Goal: Task Accomplishment & Management: Use online tool/utility

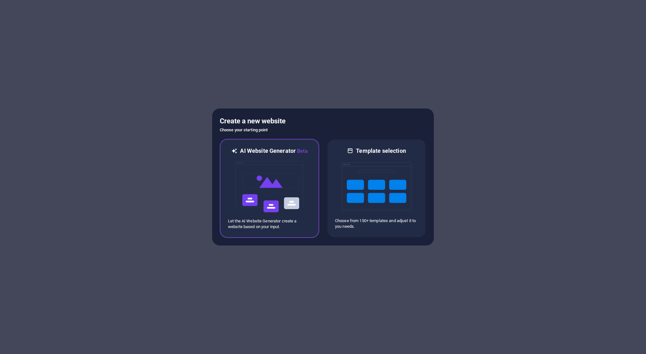
click at [285, 207] on img at bounding box center [269, 186] width 70 height 63
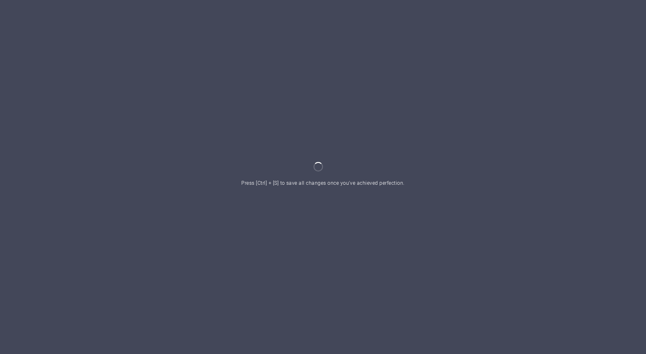
click at [333, 156] on div at bounding box center [323, 177] width 646 height 354
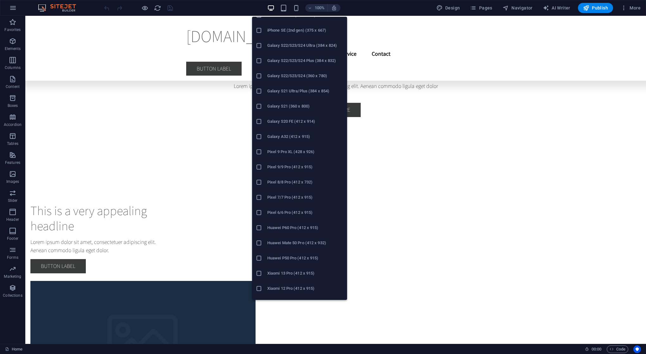
scroll to position [204, 0]
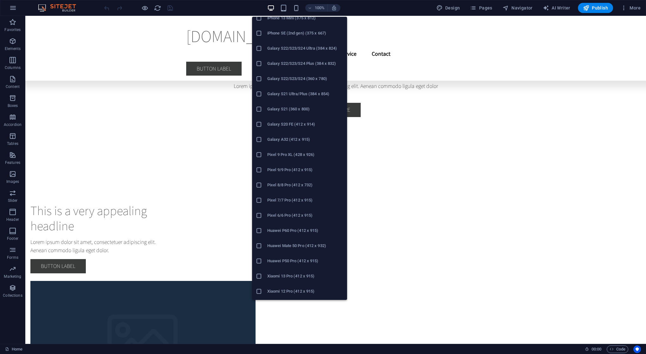
click at [295, 108] on h6 "Galaxy S21 (360 x 800)" at bounding box center [305, 109] width 76 height 8
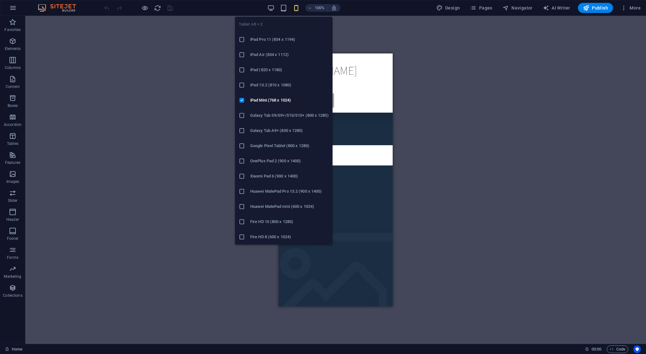
click at [254, 22] on ul "Tablet Alt + 2 iPad Pro 11 (834 x 1194) iPad Air (834 x 1112) iPad (820 x 1180)…" at bounding box center [283, 131] width 97 height 228
click at [286, 43] on li "iPad Pro 11 (834 x 1194)" at bounding box center [283, 39] width 97 height 15
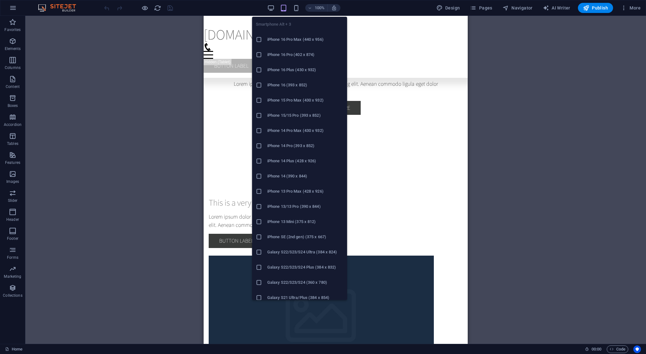
click at [302, 39] on h6 "iPhone 16 Pro Max (440 x 956)" at bounding box center [305, 40] width 76 height 8
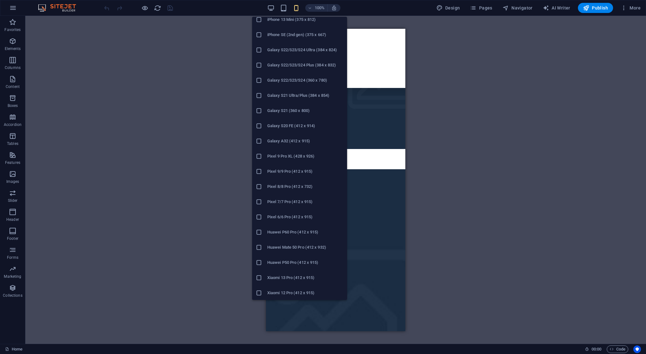
scroll to position [201, 0]
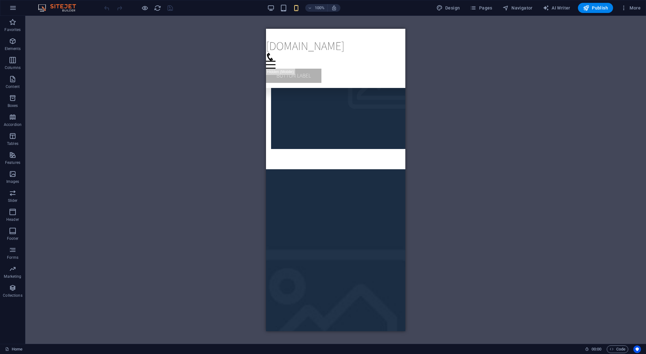
click at [204, 156] on div "Drag here to replace the existing content. Press “Ctrl” if you want to create a…" at bounding box center [335, 180] width 620 height 328
click at [455, 85] on div "Drag here to replace the existing content. Press “Ctrl” if you want to create a…" at bounding box center [335, 180] width 620 height 328
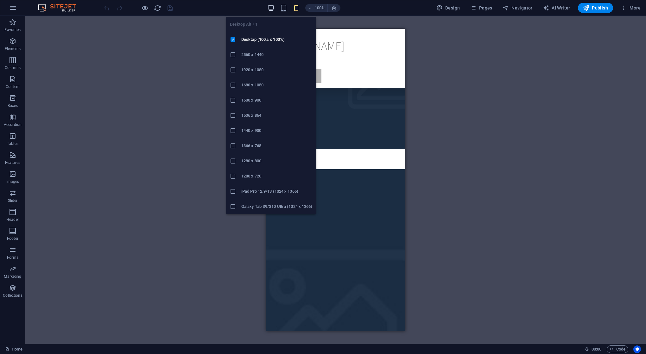
click at [270, 7] on icon "button" at bounding box center [270, 7] width 7 height 7
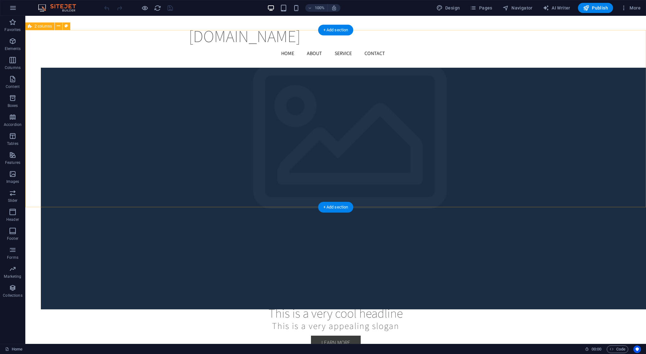
scroll to position [1173, 0]
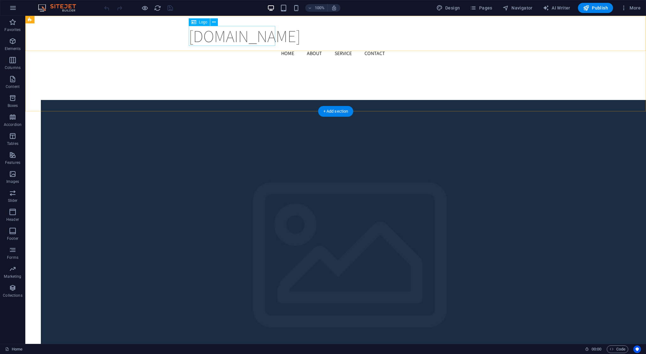
click at [238, 34] on div "[DOMAIN_NAME]" at bounding box center [336, 36] width 294 height 20
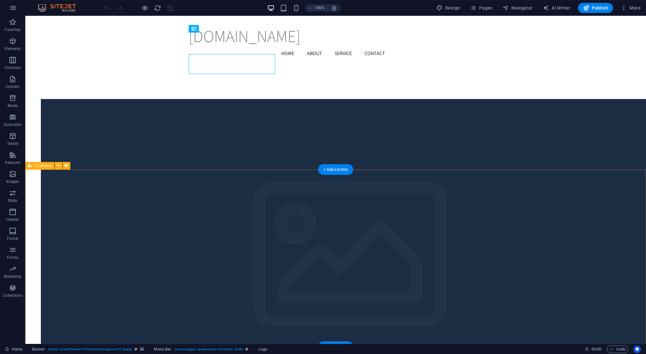
scroll to position [1145, 0]
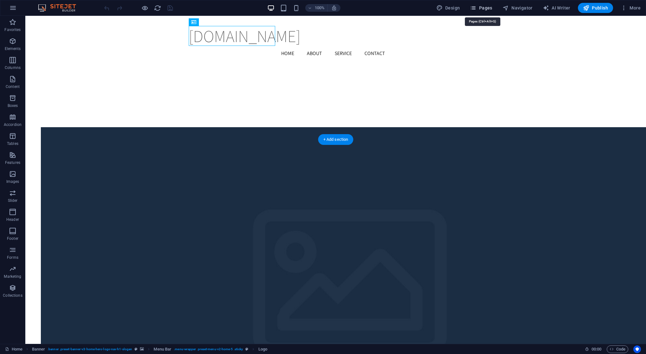
click at [486, 10] on span "Pages" at bounding box center [481, 8] width 22 height 6
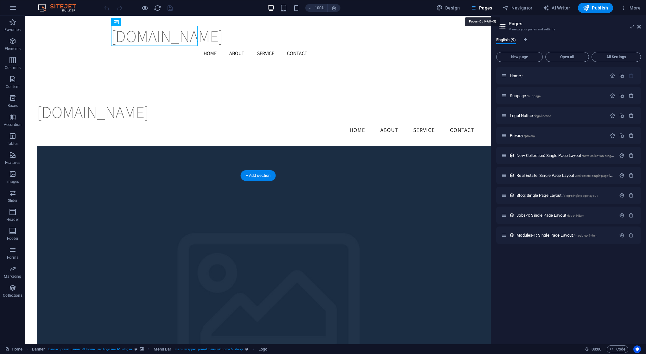
click at [478, 9] on span "Pages" at bounding box center [481, 8] width 22 height 6
click at [17, 9] on button "button" at bounding box center [12, 7] width 15 height 15
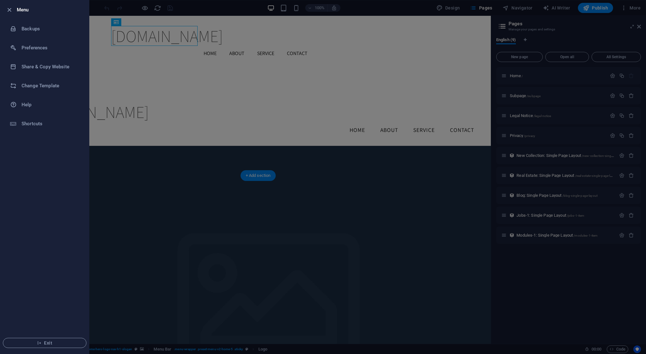
click at [22, 8] on h6 "Menu" at bounding box center [50, 10] width 67 height 8
click at [7, 9] on icon "button" at bounding box center [9, 9] width 7 height 7
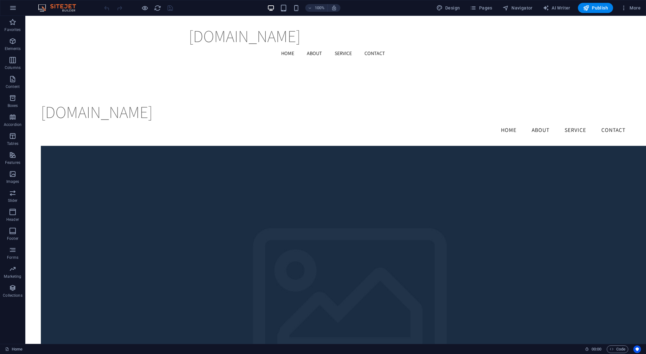
click at [66, 6] on img at bounding box center [59, 8] width 47 height 8
click at [566, 7] on span "AI Writer" at bounding box center [556, 8] width 28 height 6
select select "English"
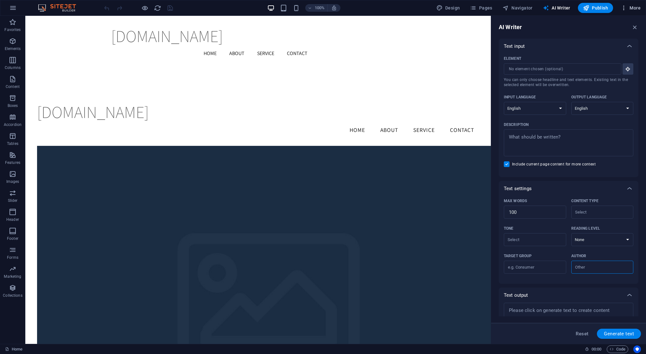
click at [639, 6] on span "More" at bounding box center [630, 8] width 20 height 6
click at [627, 7] on div at bounding box center [323, 177] width 646 height 354
click at [459, 39] on div "technokav.ro Home About Service Contact Menu" at bounding box center [257, 41] width 465 height 50
click at [13, 10] on icon "button" at bounding box center [13, 8] width 8 height 8
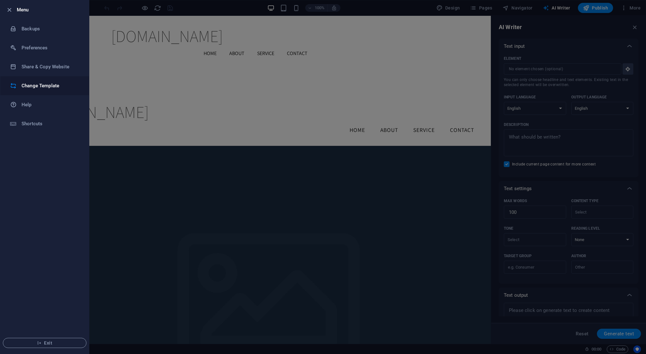
click at [68, 89] on h6 "Change Template" at bounding box center [51, 86] width 59 height 8
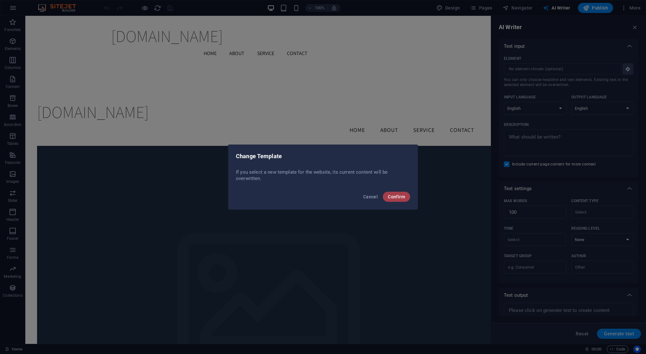
click at [397, 192] on button "Confirm" at bounding box center [396, 197] width 27 height 10
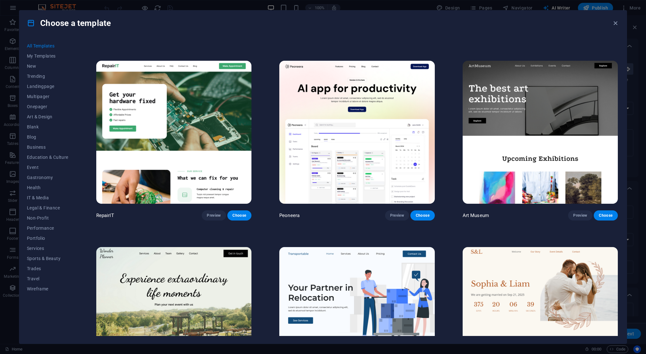
scroll to position [104, 0]
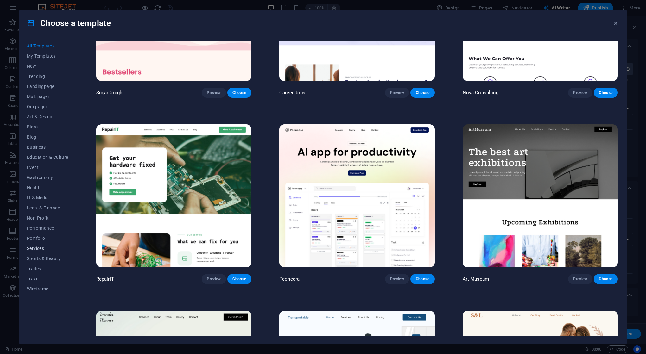
click at [42, 250] on span "Services" at bounding box center [47, 248] width 41 height 5
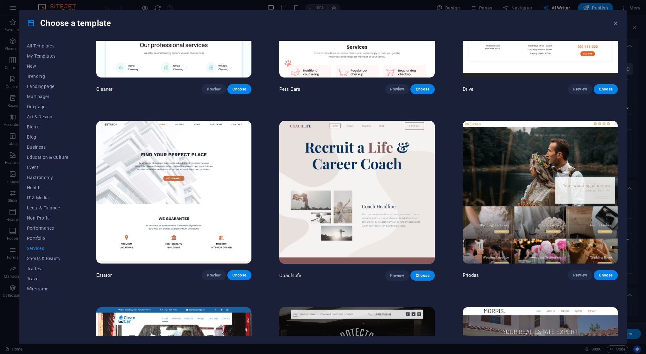
scroll to position [480, 0]
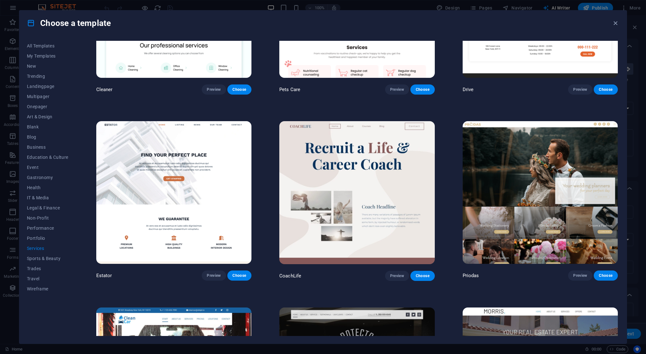
click at [204, 192] on img at bounding box center [173, 192] width 155 height 143
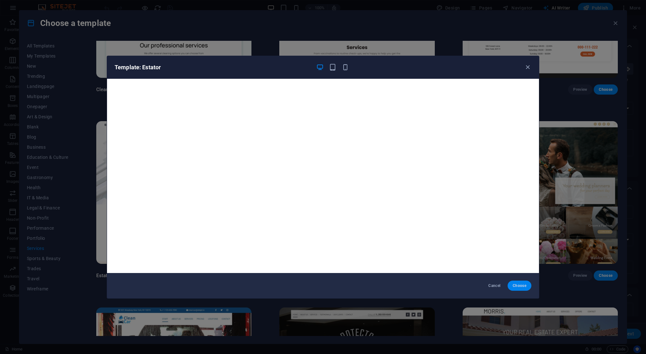
click at [517, 288] on span "Choose" at bounding box center [519, 285] width 14 height 5
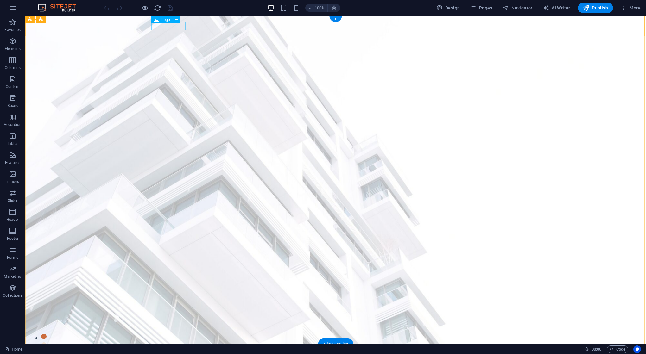
click at [172, 23] on div "Logo" at bounding box center [167, 20] width 33 height 8
click at [153, 18] on div "Logo" at bounding box center [161, 20] width 21 height 8
click at [158, 19] on icon at bounding box center [156, 20] width 5 height 8
click at [178, 20] on icon at bounding box center [176, 19] width 3 height 7
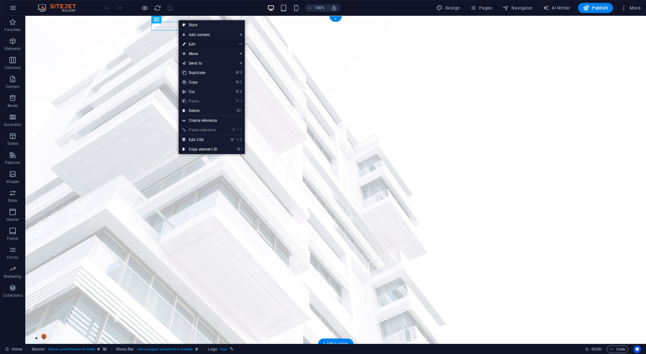
click at [210, 45] on link "⏎ Edit" at bounding box center [199, 44] width 42 height 9
select select "px"
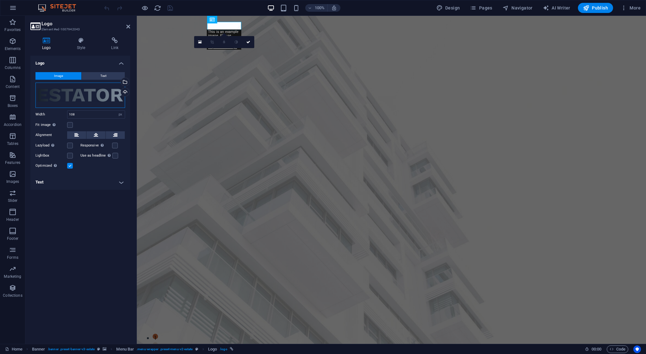
click at [110, 91] on div "Drag files here, click to choose files or select files from Files or our free s…" at bounding box center [80, 95] width 90 height 25
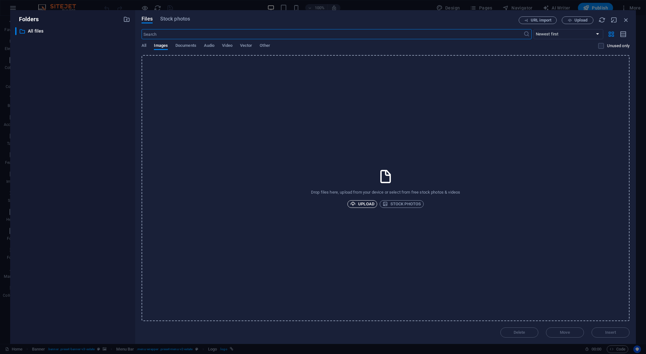
click at [369, 204] on span "Upload" at bounding box center [362, 204] width 24 height 8
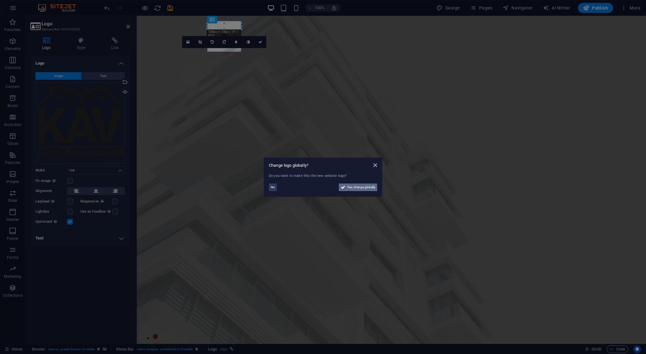
click at [357, 188] on span "Yes, change globally" at bounding box center [361, 188] width 28 height 8
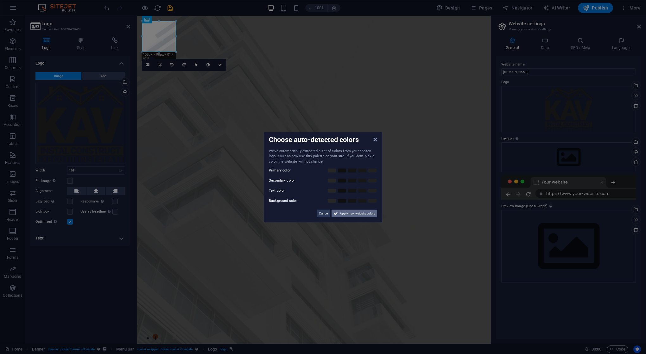
click at [354, 213] on span "Apply new website colors" at bounding box center [357, 214] width 35 height 8
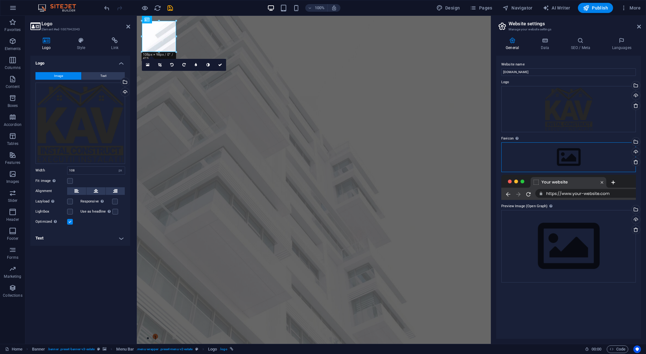
click at [577, 158] on div "Drag files here, click to choose files or select files from Files or our free s…" at bounding box center [568, 157] width 134 height 30
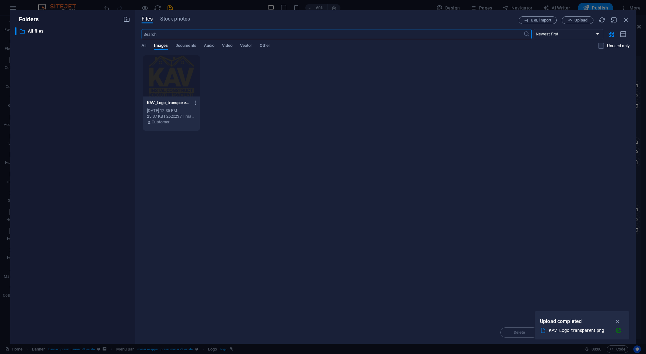
click at [170, 80] on div at bounding box center [171, 75] width 57 height 41
click at [618, 321] on icon "button" at bounding box center [617, 321] width 7 height 7
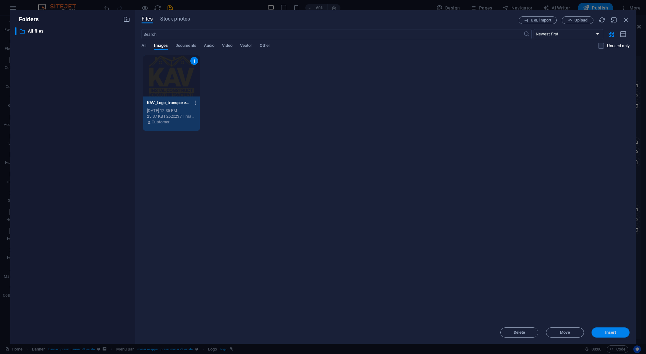
click at [617, 332] on span "Insert" at bounding box center [610, 333] width 33 height 4
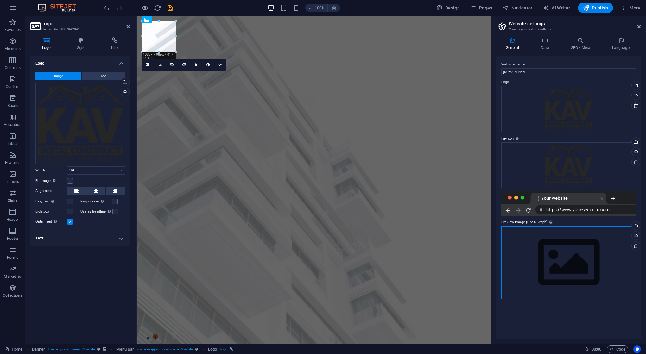
click at [556, 256] on div "Drag files here, click to choose files or select files from Files or our free s…" at bounding box center [568, 262] width 134 height 72
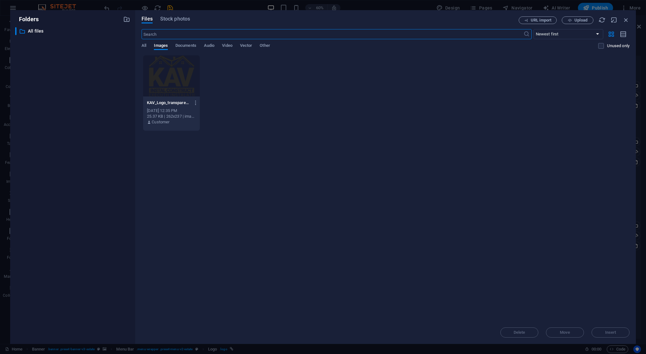
click at [168, 85] on div at bounding box center [171, 75] width 57 height 41
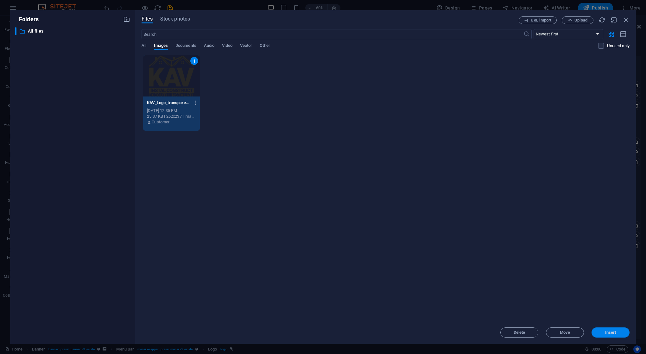
click at [613, 333] on span "Insert" at bounding box center [610, 333] width 11 height 4
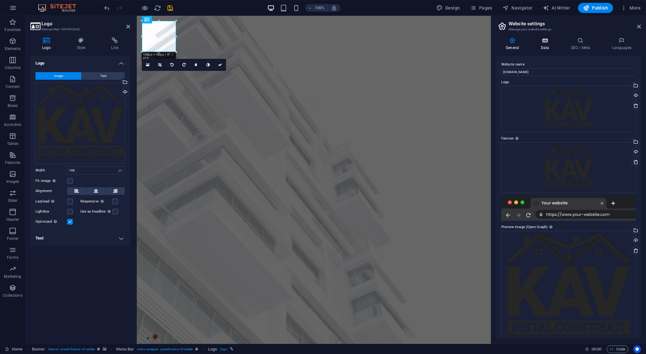
click at [548, 43] on icon at bounding box center [545, 40] width 28 height 6
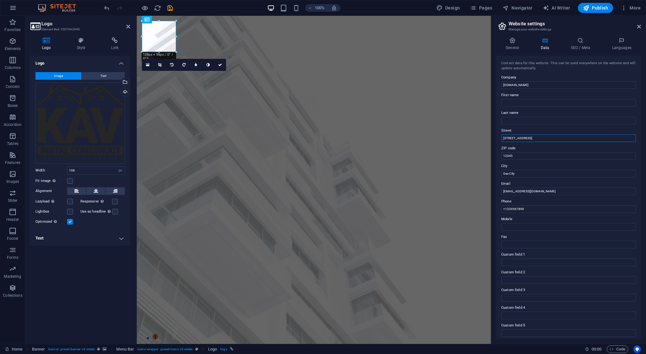
click at [539, 136] on input "123 Gas Street" at bounding box center [568, 138] width 134 height 8
paste input "Str. Tarpiului Nr. 29 A 420062 Bistrita, Romania"
drag, startPoint x: 534, startPoint y: 138, endPoint x: 570, endPoint y: 138, distance: 36.1
click at [570, 138] on input "Str. Tarpiului Nr. 29 A 420062 Bistrita, Romania" at bounding box center [568, 138] width 134 height 8
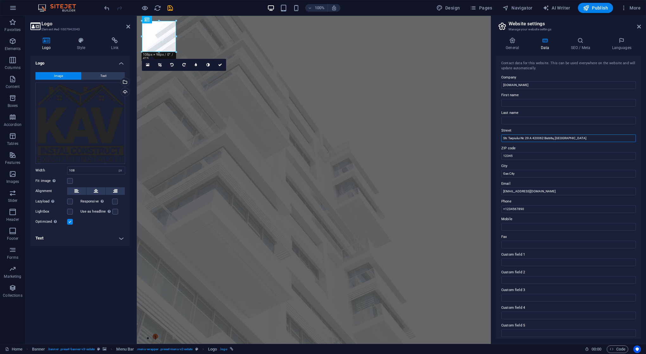
click at [577, 138] on input "Str. Tarpiului Nr. 29 A 420062 Bistrita, Romania" at bounding box center [568, 138] width 134 height 8
drag, startPoint x: 576, startPoint y: 138, endPoint x: 544, endPoint y: 138, distance: 32.6
click at [544, 138] on input "Str. Tarpiului Nr. 29 A 420062 Bistrita, Romania" at bounding box center [568, 138] width 134 height 8
type input "Str. Tarpiului Nr. 29 A 420062"
drag, startPoint x: 660, startPoint y: 187, endPoint x: 481, endPoint y: 176, distance: 179.5
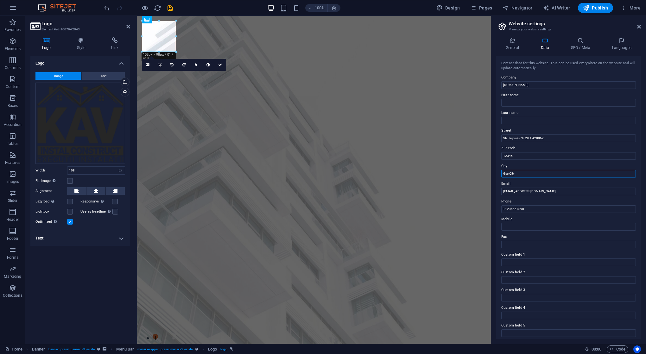
drag, startPoint x: 519, startPoint y: 174, endPoint x: 500, endPoint y: 175, distance: 19.3
click at [500, 175] on div "Contact data for this website. This can be used everywhere on the website and w…" at bounding box center [568, 197] width 145 height 283
drag, startPoint x: 522, startPoint y: 172, endPoint x: 502, endPoint y: 173, distance: 19.6
click at [502, 173] on input "Gas City" at bounding box center [568, 174] width 134 height 8
paste input "Bistrita, Romania"
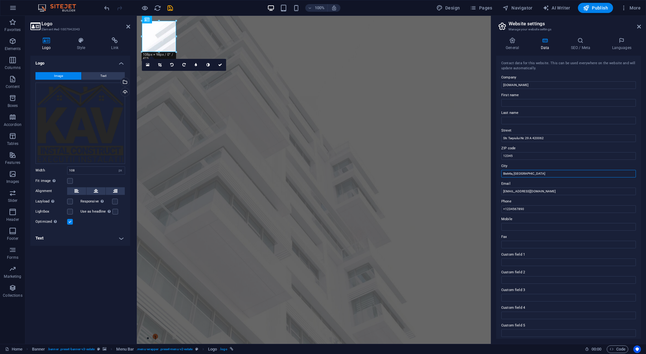
drag, startPoint x: 530, startPoint y: 174, endPoint x: 514, endPoint y: 174, distance: 16.1
click at [514, 174] on input "Bistrita, Romania" at bounding box center [568, 174] width 134 height 8
type input "Bistrita"
drag, startPoint x: 547, startPoint y: 139, endPoint x: 533, endPoint y: 137, distance: 14.8
click at [533, 137] on input "Str. Tarpiului Nr. 29 A 420062" at bounding box center [568, 138] width 134 height 8
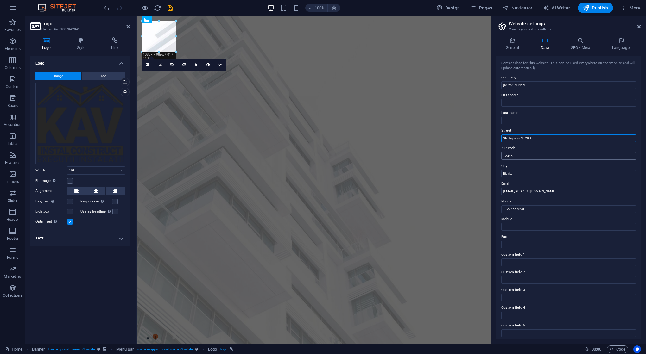
type input "Str. Tarpiului Nr. 29 A"
drag, startPoint x: 527, startPoint y: 158, endPoint x: 502, endPoint y: 156, distance: 26.0
paste input "420062"
type input "420062"
type input "techno KAV SRL"
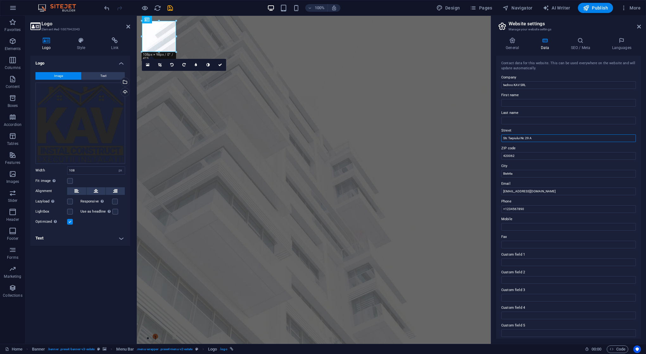
click at [538, 137] on input "Str. Tarpiului Nr. 29 A" at bounding box center [568, 138] width 134 height 8
drag, startPoint x: 528, startPoint y: 191, endPoint x: 501, endPoint y: 191, distance: 26.9
paste input "0721 468 818"
type input "0721 468 818"
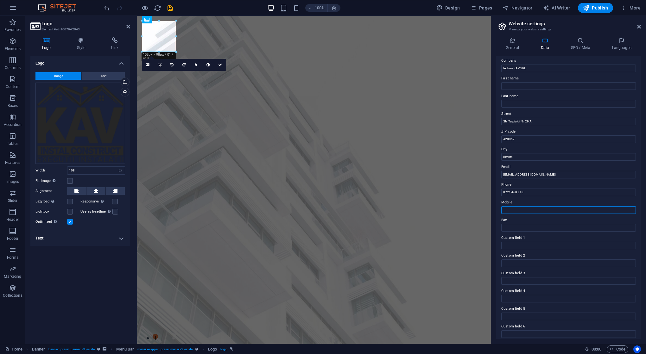
click at [535, 208] on input "Mobile" at bounding box center [568, 210] width 134 height 8
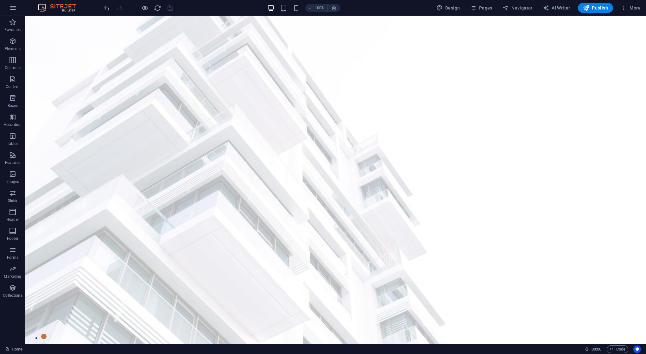
scroll to position [0, 0]
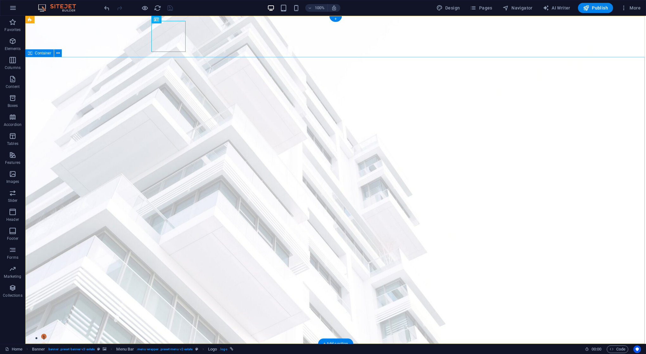
click at [623, 9] on icon "button" at bounding box center [623, 8] width 6 height 6
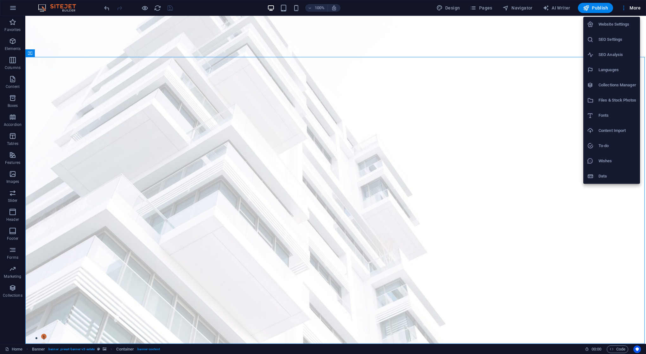
click at [614, 66] on li "Languages" at bounding box center [611, 69] width 57 height 15
select select "41"
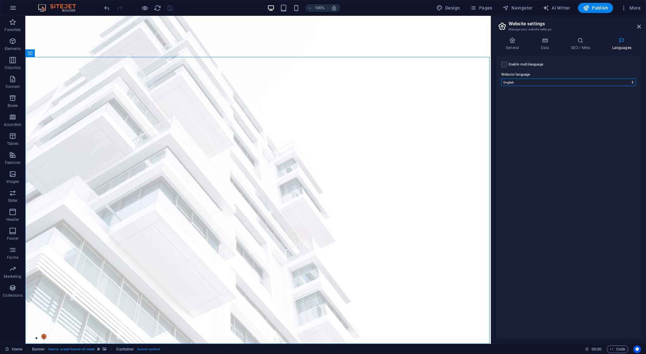
click at [538, 81] on select "Abkhazian Afar Afrikaans Akan Albanian Amharic Arabic Aragonese Armenian Assame…" at bounding box center [568, 82] width 134 height 8
click at [502, 65] on label at bounding box center [504, 65] width 6 height 6
click at [0, 0] on input "Enable multilanguage To disable multilanguage delete all languages until only o…" at bounding box center [0, 0] width 0 height 0
click at [571, 113] on select "Abkhazian Afar Afrikaans Akan Albanian Amharic Arabic Aragonese Armenian Assame…" at bounding box center [567, 113] width 105 height 8
select select "131"
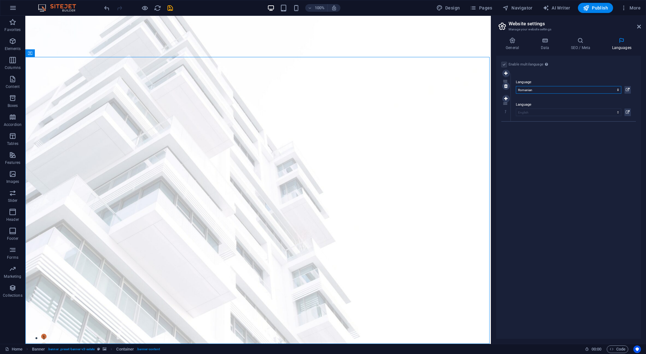
drag, startPoint x: 506, startPoint y: 103, endPoint x: 512, endPoint y: 80, distance: 24.2
select select "131"
click at [601, 85] on select "Abkhazian Afar Afrikaans Akan Albanian Amharic Arabic Aragonese Armenian Assame…" at bounding box center [567, 88] width 105 height 8
click at [505, 95] on icon at bounding box center [505, 96] width 3 height 4
select select
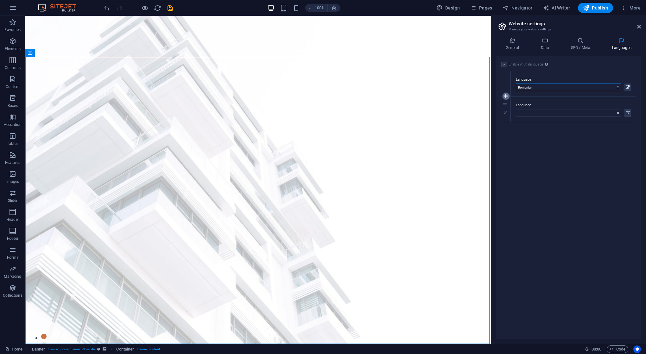
select select "41"
click at [530, 114] on select "Abkhazian Afar Afrikaans Akan Albanian Amharic Arabic Aragonese Armenian Assame…" at bounding box center [567, 113] width 105 height 8
drag, startPoint x: 506, startPoint y: 103, endPoint x: 511, endPoint y: 144, distance: 42.1
select select
click at [544, 139] on select "Abkhazian Afar Afrikaans Akan Albanian Amharic Arabic Aragonese Armenian Assame…" at bounding box center [567, 139] width 105 height 8
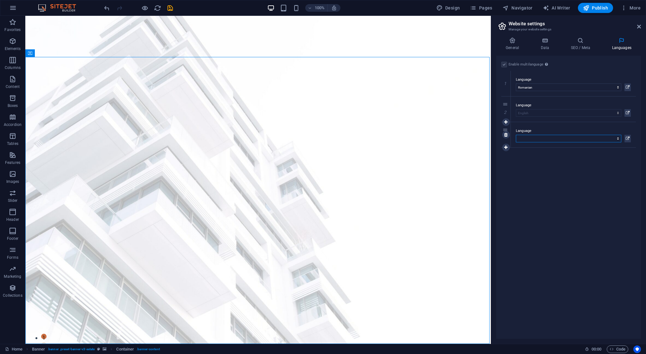
select select "66"
click at [546, 191] on div "Enable multilanguage To disable multilanguage delete all languages until only o…" at bounding box center [568, 197] width 145 height 283
click at [506, 135] on icon at bounding box center [505, 135] width 3 height 4
click at [505, 122] on icon at bounding box center [505, 122] width 3 height 4
click at [524, 138] on select "Abkhazian Afar Afrikaans Akan Albanian Amharic Arabic Aragonese Armenian Assame…" at bounding box center [567, 139] width 105 height 8
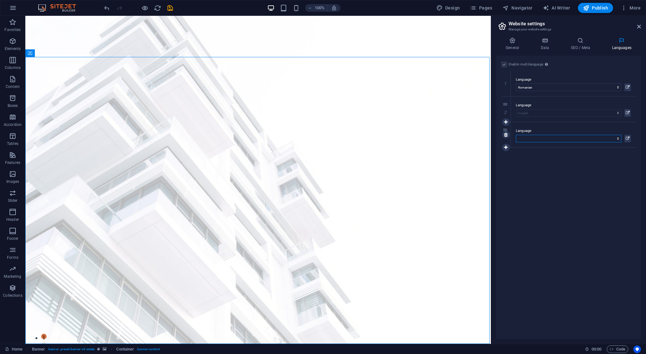
select select "66"
click at [562, 194] on div "Enable multilanguage To disable multilanguage delete all languages until only o…" at bounding box center [568, 197] width 145 height 283
click at [581, 40] on icon at bounding box center [580, 40] width 39 height 6
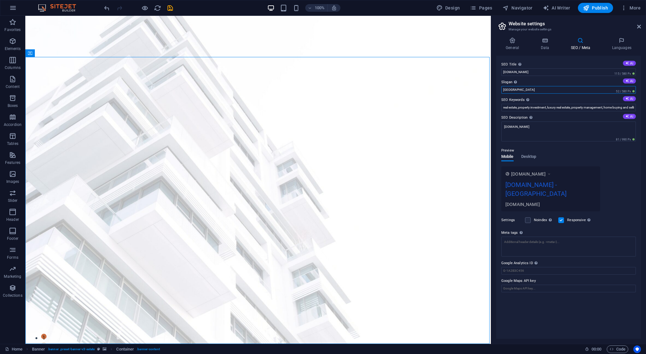
click at [525, 90] on input "Berlin" at bounding box center [568, 90] width 134 height 8
click at [568, 87] on input "Berlin" at bounding box center [568, 90] width 134 height 8
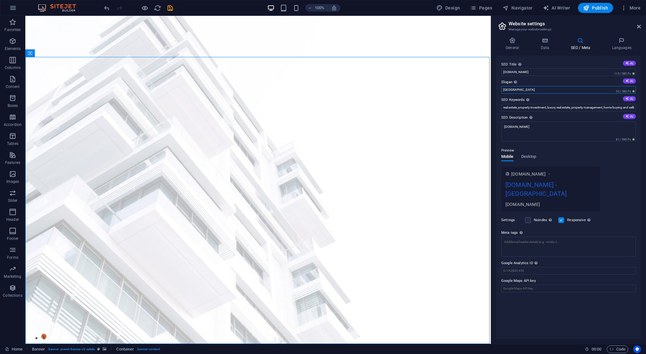
click at [568, 87] on input "Berlin" at bounding box center [568, 90] width 134 height 8
paste input "Techno Kav SRL executa lucrari de instalatii pentru constructii din domeniul sa…"
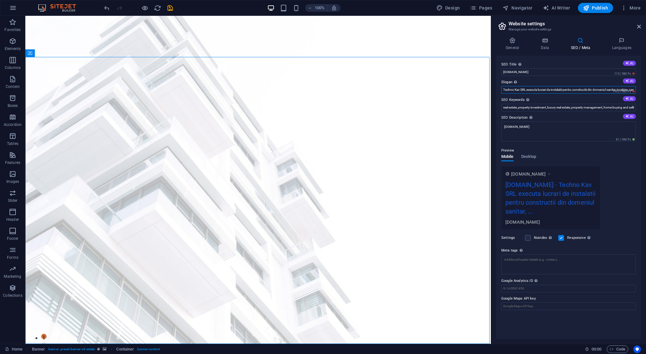
click at [563, 91] on input "Techno Kav SRL executa lucrari de instalatii pentru constructii din domeniul sa…" at bounding box center [568, 90] width 134 height 8
click at [545, 90] on input "Techno Kav SRL executa lucrari de instalatii pentru constructii din domeniul sa…" at bounding box center [568, 90] width 134 height 8
drag, startPoint x: 520, startPoint y: 89, endPoint x: 564, endPoint y: 87, distance: 43.7
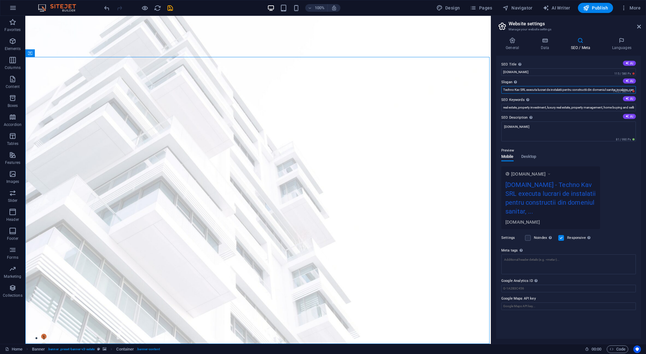
click at [564, 87] on input "Techno Kav SRL executa lucrari de instalatii pentru constructii din domeniul sa…" at bounding box center [568, 90] width 134 height 8
click at [554, 90] on input "Techno Kav SRL executa lucrari de instalatii pentru constructii din domeniul sa…" at bounding box center [568, 90] width 134 height 8
drag, startPoint x: 564, startPoint y: 105, endPoint x: 463, endPoint y: 86, distance: 102.7
drag, startPoint x: 538, startPoint y: 90, endPoint x: 501, endPoint y: 88, distance: 36.7
click at [501, 88] on input "Techno Kav SRL executa lucrari de instalatii pentru constructii din domeniul sa…" at bounding box center [568, 90] width 134 height 8
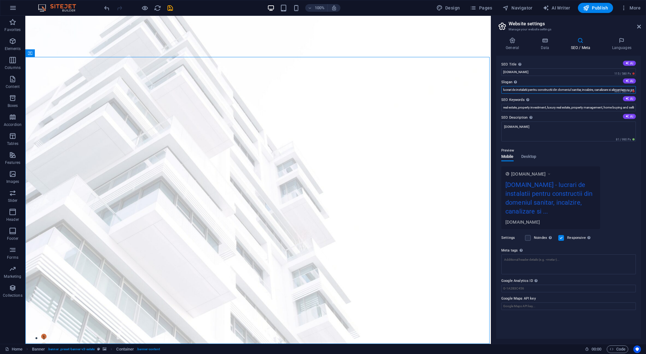
click at [574, 90] on input "lucrari de instalatii pentru constructii din domeniul sanitar, incalzire, canal…" at bounding box center [568, 90] width 134 height 8
drag, startPoint x: 585, startPoint y: 89, endPoint x: 624, endPoint y: 92, distance: 38.7
click at [624, 92] on div "Slogan The slogan of your website. AI lucrari de instalatii pentru constructii …" at bounding box center [568, 85] width 134 height 15
click at [607, 90] on input "lucrari de instalatii pentru constructii din domeniul sanitar, incalzire, canal…" at bounding box center [568, 90] width 134 height 8
type input "lucrari de instalatii pentru constructii din domeniul sanitar, incalzire, canal…"
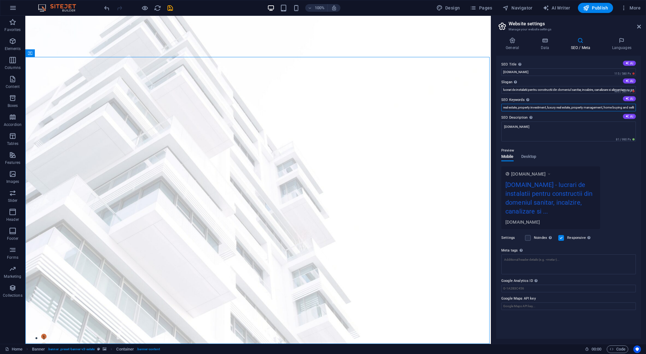
click at [578, 106] on input "real estate, property investment, luxury real estate, property management, home…" at bounding box center [568, 108] width 134 height 8
click at [563, 109] on input "real estate, property investment, luxury real estate, property management, home…" at bounding box center [568, 108] width 134 height 8
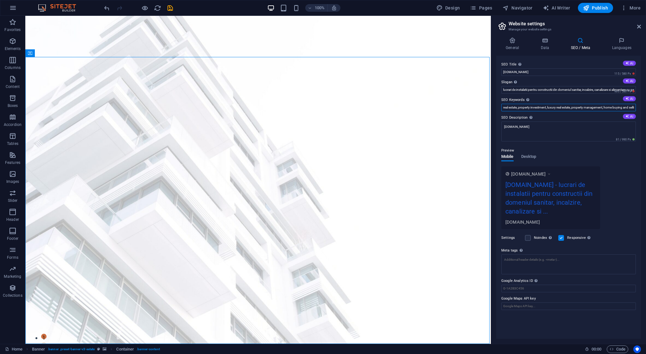
click at [563, 109] on input "real estate, property investment, luxury real estate, property management, home…" at bounding box center [568, 108] width 134 height 8
click at [629, 98] on button "AI" at bounding box center [628, 98] width 13 height 5
type input "premium real estate, modern property listings, high quality buildings, stylish …"
click at [600, 109] on input "premium real estate, modern property listings, high quality buildings, stylish …" at bounding box center [568, 108] width 134 height 8
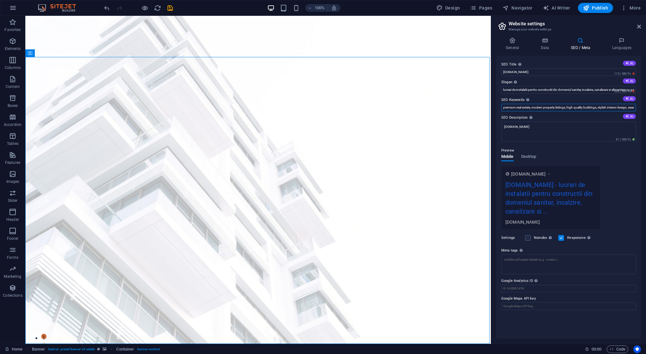
click at [600, 109] on input "premium real estate, modern property listings, high quality buildings, stylish …" at bounding box center [568, 108] width 134 height 8
click at [569, 128] on textarea "[DOMAIN_NAME]" at bounding box center [568, 132] width 134 height 20
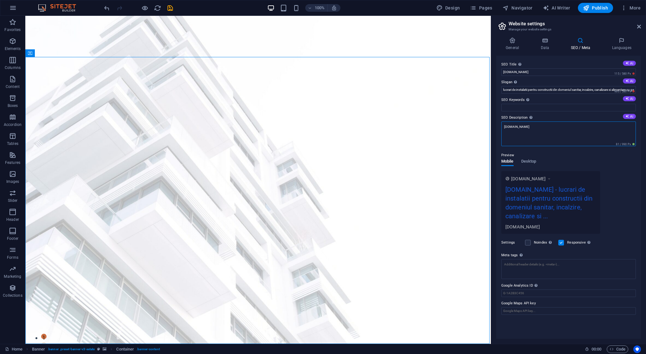
click at [569, 128] on textarea "[DOMAIN_NAME]" at bounding box center [568, 134] width 134 height 25
paste textarea "Techno Kav SRL executa lucrari de instalatii pentru constructii din domeniul sa…"
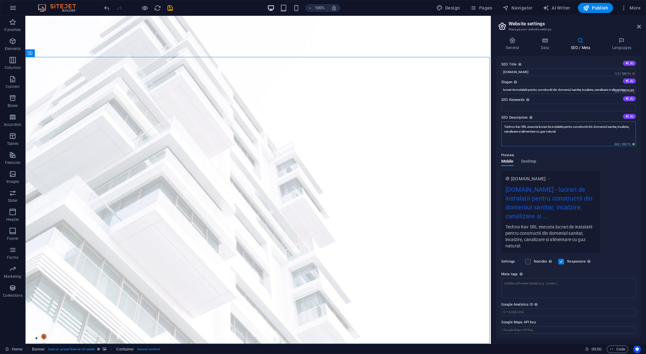
click at [576, 130] on textarea "Techno Kav SRL executa lucrari de instalatii pentru constructii din domeniul sa…" at bounding box center [568, 134] width 134 height 25
type textarea "Techno Kav SRL executa lucrari de instalatii pentru constructii din domeniul sa…"
click at [550, 90] on input "lucrari de instalatii pentru constructii din domeniul sanitar, incalzire, canal…" at bounding box center [568, 90] width 134 height 8
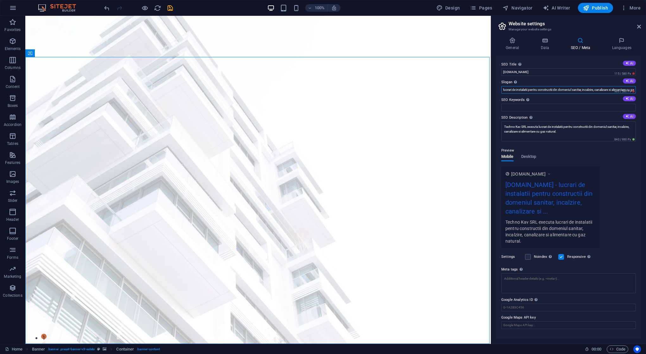
click at [550, 90] on input "lucrari de instalatii pentru constructii din domeniul sanitar, incalzire, canal…" at bounding box center [568, 90] width 134 height 8
click at [529, 91] on input "lucrari de instalatii pentru constructii din domeniul sanitar, incalzire, canal…" at bounding box center [568, 90] width 134 height 8
drag, startPoint x: 584, startPoint y: 90, endPoint x: 631, endPoint y: 90, distance: 46.8
click at [631, 90] on div "Slogan The slogan of your website. AI lucrari de instalatii pentru constructii …" at bounding box center [568, 85] width 134 height 15
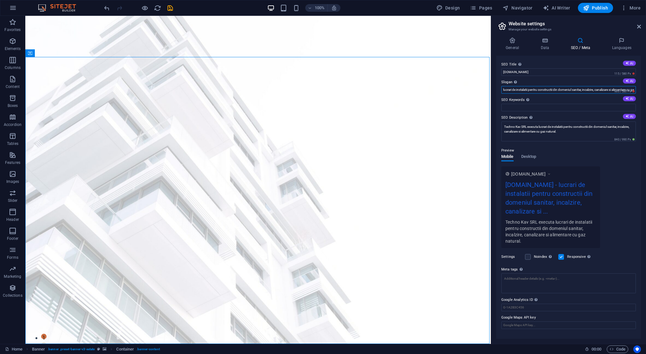
click at [589, 90] on input "lucrari de instalatii pentru constructii din domeniul sanitar, incalzire, canal…" at bounding box center [568, 90] width 134 height 8
drag, startPoint x: 575, startPoint y: 106, endPoint x: 464, endPoint y: 91, distance: 112.0
click at [538, 89] on input "lucrari de instalatii pentru constructii din domeniul sanitar, incalzire, canal…" at bounding box center [568, 90] width 134 height 8
drag, startPoint x: 515, startPoint y: 90, endPoint x: 498, endPoint y: 92, distance: 17.9
click at [498, 92] on div "SEO Title The title of your website - make it something that stands out in sear…" at bounding box center [568, 197] width 145 height 283
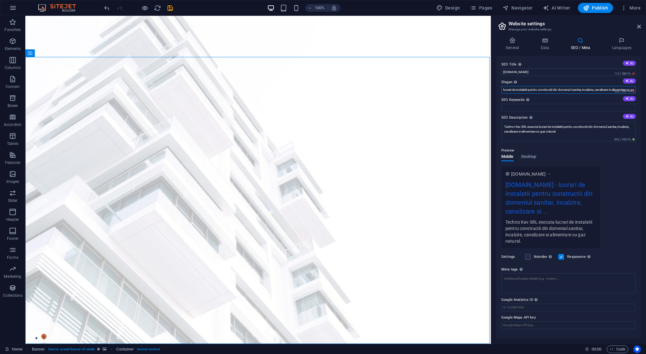
click at [513, 90] on input "lucrari de instalatii pentru constructii din domeniul sanitar, incalzire, canal…" at bounding box center [568, 90] width 134 height 8
click at [517, 87] on input "lucrari de instalatii pentru constructii din domeniul sanitar, incalzire, canal…" at bounding box center [568, 90] width 134 height 8
drag, startPoint x: 517, startPoint y: 90, endPoint x: 501, endPoint y: 90, distance: 16.2
click at [501, 90] on input "lucrari de instalatii pentru constructii din domeniul sanitar, incalzire, canal…" at bounding box center [568, 90] width 134 height 8
click at [512, 90] on input "instalatii pentru constructii din domeniul sanitar, incalzire, canalizare si al…" at bounding box center [568, 90] width 134 height 8
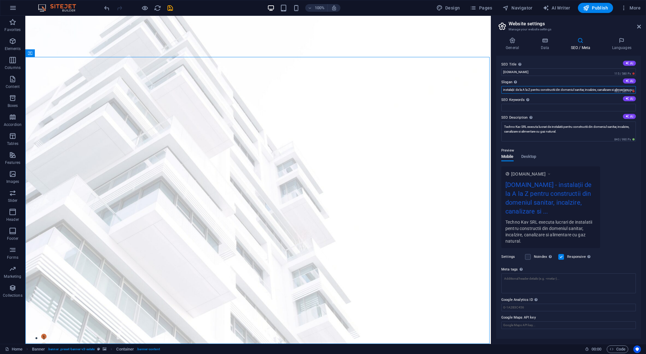
drag, startPoint x: 533, startPoint y: 90, endPoint x: 650, endPoint y: 92, distance: 117.1
click at [645, 92] on html "technokav.ro Home Favorites Elements Columns Content Boxes Accordion Tables Fea…" at bounding box center [323, 177] width 646 height 354
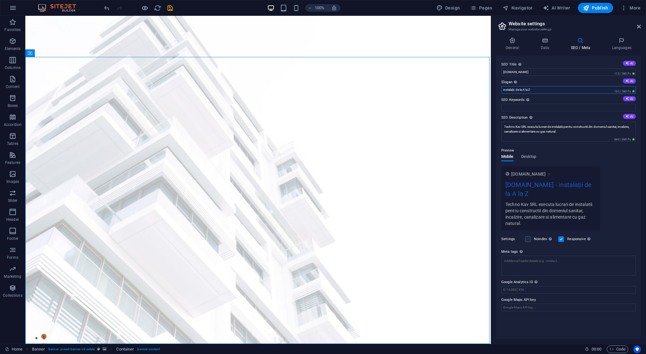
click at [550, 90] on input "instalații de la A la Z" at bounding box center [568, 90] width 134 height 8
click at [549, 91] on input "instalații de la A la Z" at bounding box center [568, 90] width 134 height 8
type input "instalații de la A la Z"
click at [540, 104] on input "SEO Keywords Comma-separated list of keywords representing your website. AI" at bounding box center [568, 108] width 134 height 8
click at [625, 97] on icon at bounding box center [626, 98] width 3 height 3
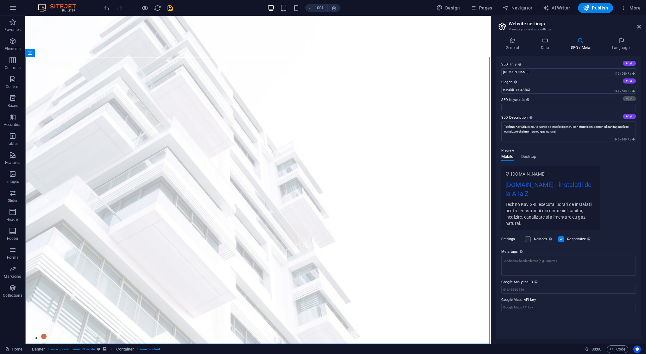
type input "premium real estate, high quality buildings, modern interior design, current pr…"
click at [526, 105] on input "premium real estate, high quality buildings, modern interior design, current pr…" at bounding box center [568, 108] width 134 height 8
click at [594, 134] on textarea "Techno Kav SRL executa lucrari de instalatii pentru constructii din domeniul sa…" at bounding box center [568, 132] width 134 height 20
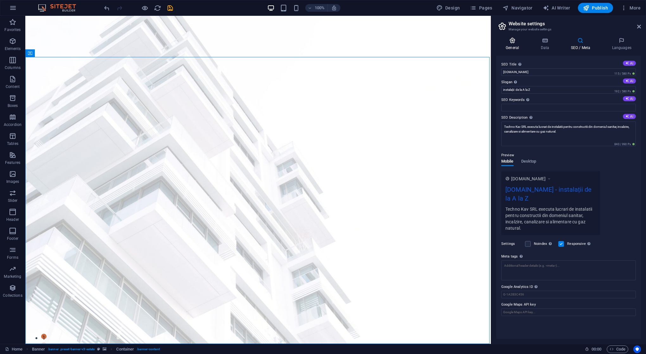
click at [509, 46] on h4 "General" at bounding box center [513, 43] width 35 height 13
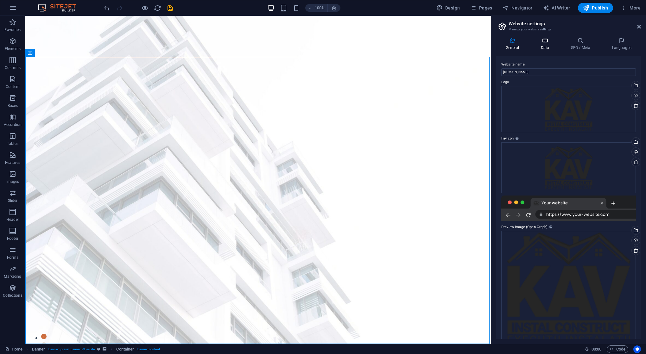
click at [543, 44] on h4 "Data" at bounding box center [546, 43] width 30 height 13
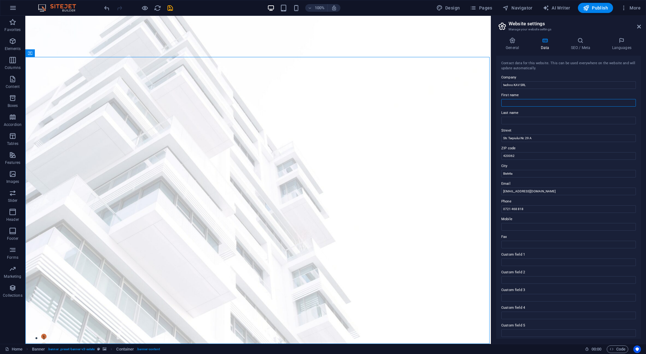
click at [534, 102] on input "First name" at bounding box center [568, 103] width 134 height 8
click at [583, 40] on icon at bounding box center [580, 40] width 39 height 6
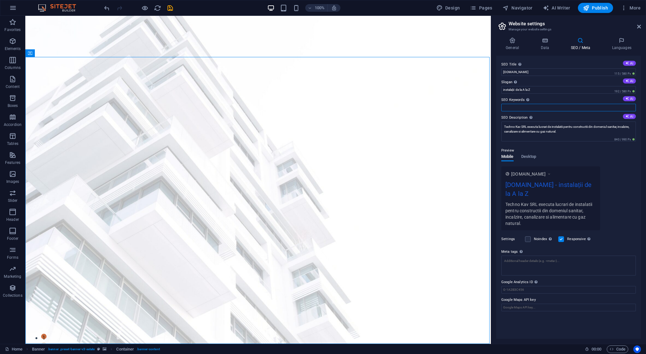
click at [550, 104] on input "SEO Keywords Comma-separated list of keywords representing your website. AI" at bounding box center [568, 108] width 134 height 8
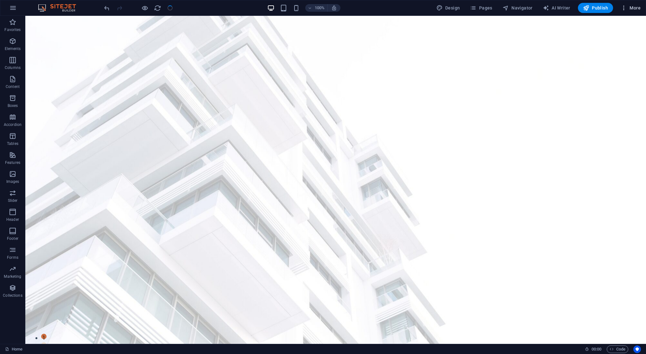
click at [633, 9] on span "More" at bounding box center [630, 8] width 20 height 6
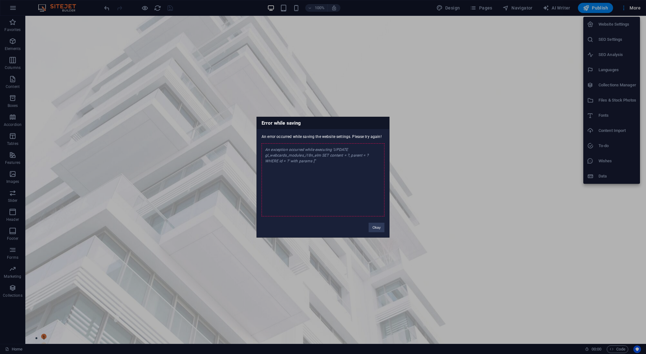
click at [340, 164] on icon "<\/path><\/svg> #ed-1007954743 { flex-basis: auto; margin: 0px 8px 0px 0px; } #…" at bounding box center [312, 187] width 95 height 47
click at [374, 228] on button "Okay" at bounding box center [376, 227] width 16 height 9
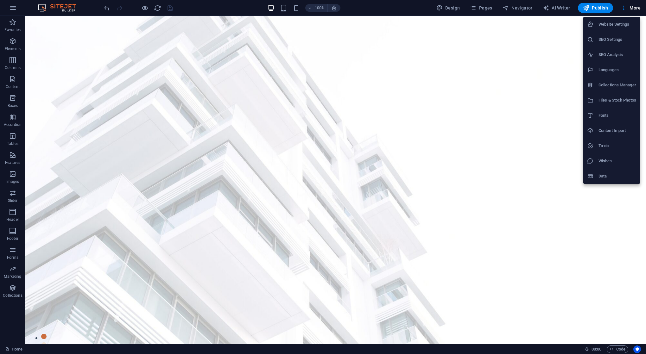
click at [454, 133] on div at bounding box center [323, 177] width 646 height 354
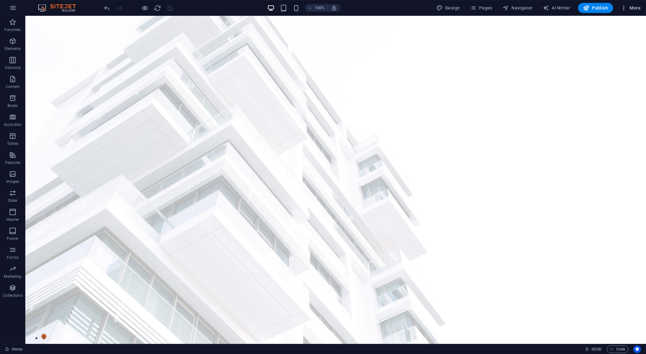
click at [629, 8] on span "More" at bounding box center [630, 8] width 20 height 6
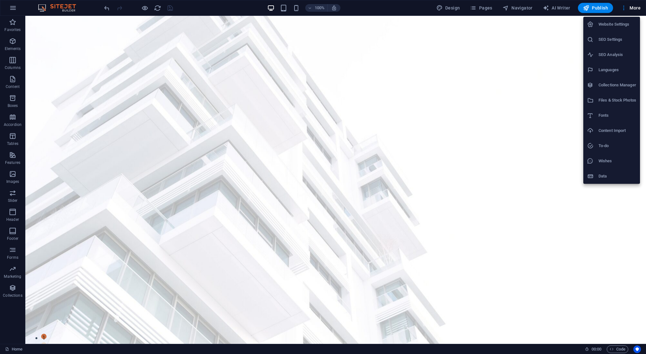
click at [611, 41] on h6 "SEO Settings" at bounding box center [617, 40] width 38 height 8
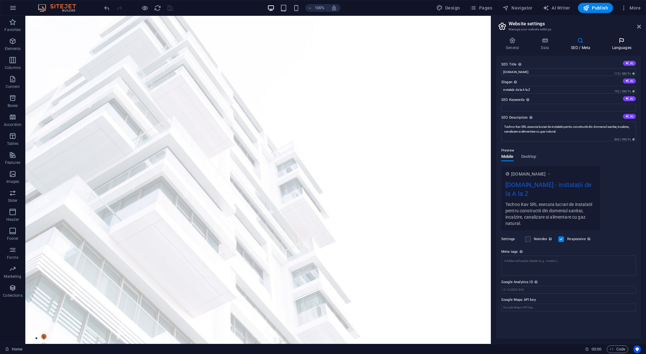
click at [623, 44] on h4 "Languages" at bounding box center [621, 43] width 39 height 13
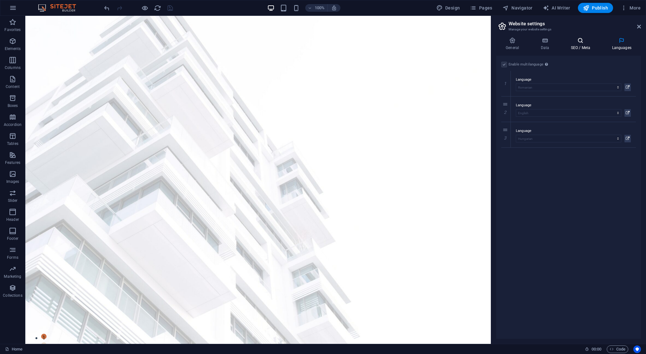
click at [586, 44] on h4 "SEO / Meta" at bounding box center [581, 43] width 41 height 13
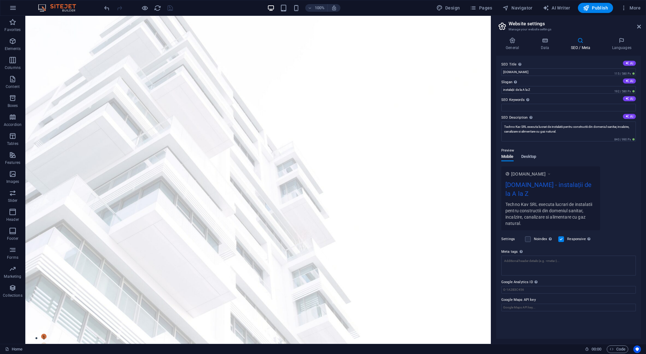
click at [530, 156] on span "Desktop" at bounding box center [528, 157] width 15 height 9
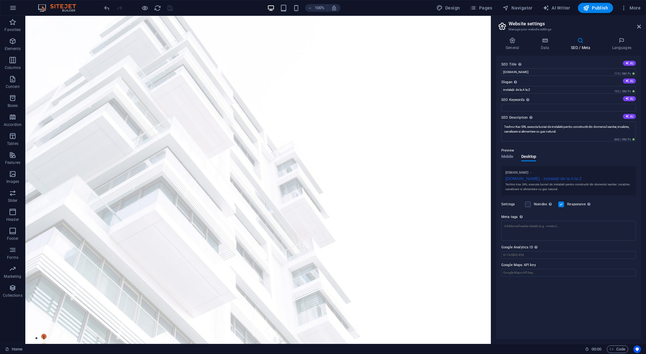
click at [499, 155] on div "SEO Title The title of your website - make it something that stands out in sear…" at bounding box center [568, 197] width 145 height 283
click at [507, 157] on span "Mobile" at bounding box center [507, 157] width 12 height 9
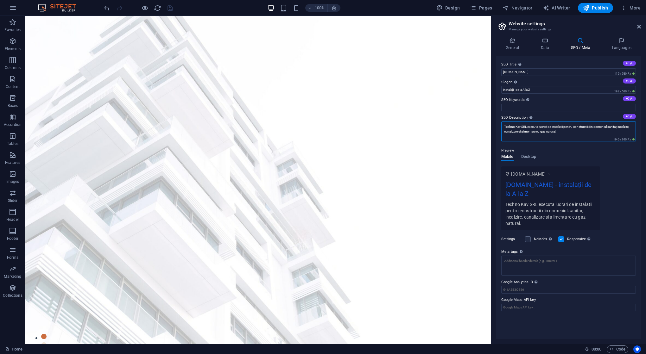
click at [586, 134] on textarea "Techno Kav SRL executa lucrari de instalatii pentru constructii din domeniul sa…" at bounding box center [568, 132] width 134 height 20
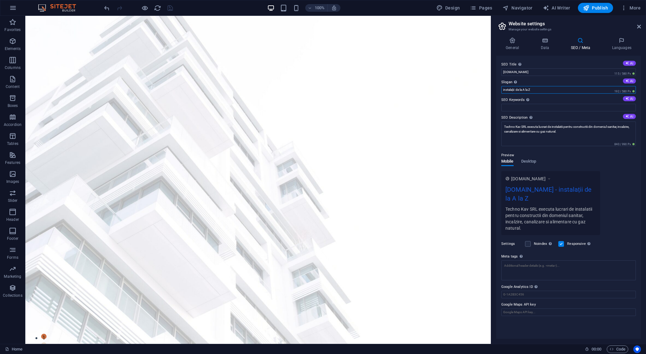
click at [567, 91] on input "instalații de la A la Z" at bounding box center [568, 90] width 134 height 8
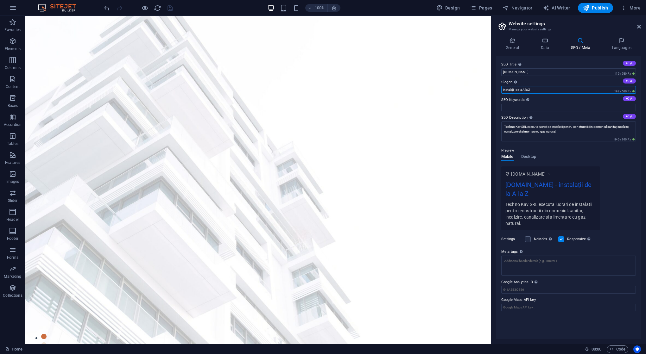
paste input "EXECUTII INSTALATII CIVILE ,INDUSTRIALE, STATII EPURARE,AMENAJARI TEREN,RETELE …"
click at [550, 90] on input "instalații de la A la Z" at bounding box center [568, 90] width 134 height 8
paste input "instalatii pentru constructii (sanitare și termice)."
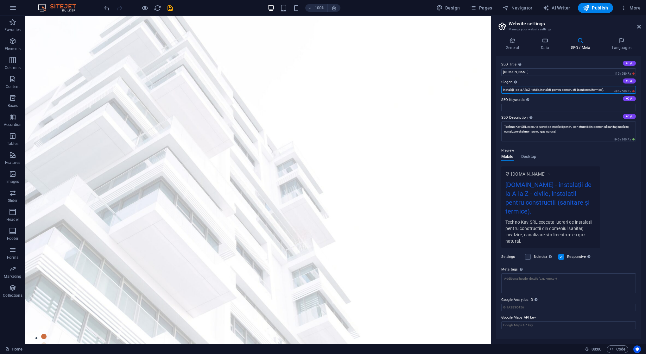
drag, startPoint x: 542, startPoint y: 90, endPoint x: 533, endPoint y: 90, distance: 9.2
click at [533, 90] on input "instalații de la A la Z - civile, instalatii pentru constructii (sanitare și te…" at bounding box center [568, 90] width 134 height 8
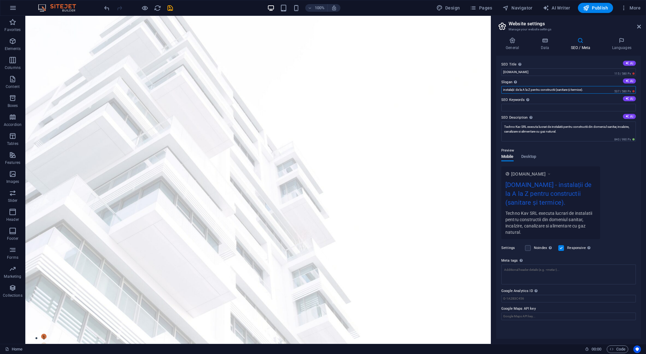
click at [589, 89] on input "instalații de la A la Z pentru constructii (sanitare și termice)." at bounding box center [568, 90] width 134 height 8
click at [517, 90] on input "instalații de la A la Z pentru constructii sanitare și termice" at bounding box center [568, 90] width 134 height 8
click at [586, 90] on input "instalații de la A la Z pentru constructii sanitare și termice" at bounding box center [568, 90] width 134 height 8
click at [542, 90] on input "instalații de la A la Z pentru constructii sanitare și termice" at bounding box center [568, 90] width 134 height 8
click at [588, 90] on input "instalații de la A la Z pentru constructii sanitare și termice" at bounding box center [568, 90] width 134 height 8
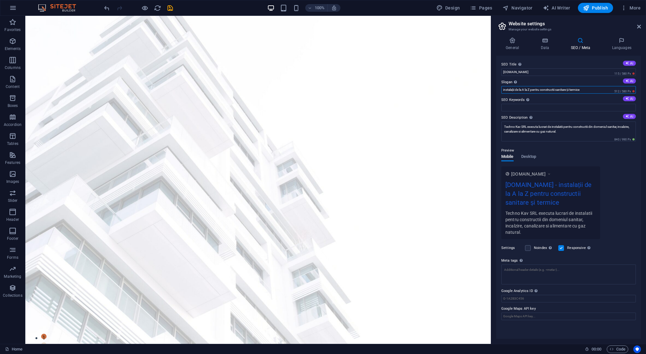
drag, startPoint x: 532, startPoint y: 89, endPoint x: 520, endPoint y: 90, distance: 12.0
click at [520, 90] on input "instalații de la A la Z pentru constructii sanitare și termice" at bounding box center [568, 90] width 134 height 8
click at [573, 89] on input "instalații pentru constructii sanitare și termice" at bounding box center [568, 90] width 134 height 8
type input "instalații pentru constructii sanitare și termice"
click at [623, 193] on div "www.example.com technokav.ro - instalații pentru constructii sanitare și termic…" at bounding box center [568, 202] width 134 height 73
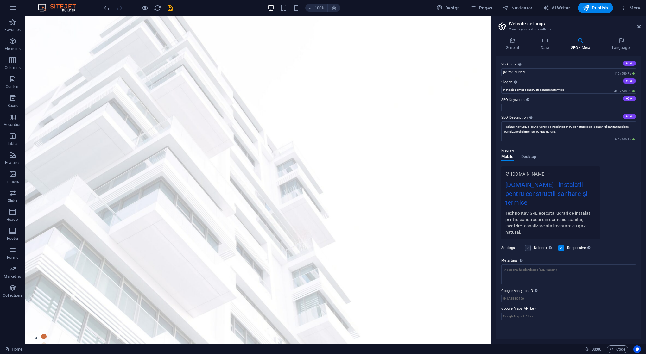
click at [527, 245] on label at bounding box center [528, 248] width 6 height 6
click at [0, 0] on input "Noindex Instruct search engines to exclude this website from search results." at bounding box center [0, 0] width 0 height 0
click at [528, 245] on label at bounding box center [528, 248] width 6 height 6
click at [0, 0] on input "Noindex Instruct search engines to exclude this website from search results." at bounding box center [0, 0] width 0 height 0
click at [562, 266] on textarea "Meta tags Enter HTML code here that will be placed inside the tags of your webs…" at bounding box center [568, 275] width 134 height 20
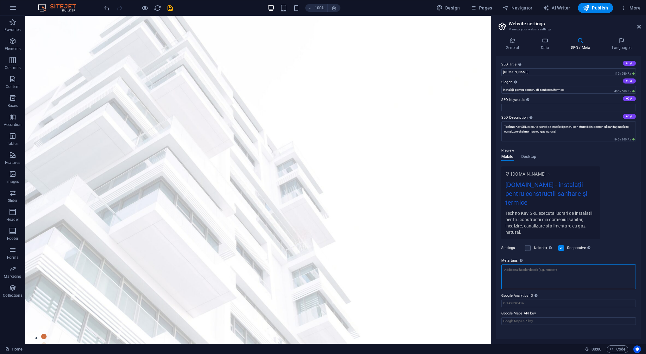
click at [573, 265] on textarea "Meta tags Enter HTML code here that will be placed inside the tags of your webs…" at bounding box center [568, 277] width 134 height 25
click at [513, 44] on h4 "General" at bounding box center [513, 43] width 35 height 13
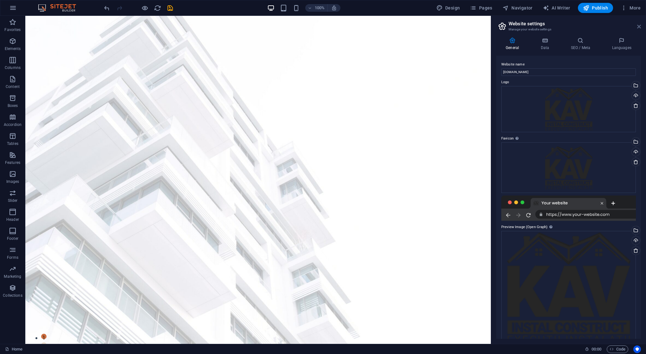
click at [638, 27] on icon at bounding box center [639, 26] width 4 height 5
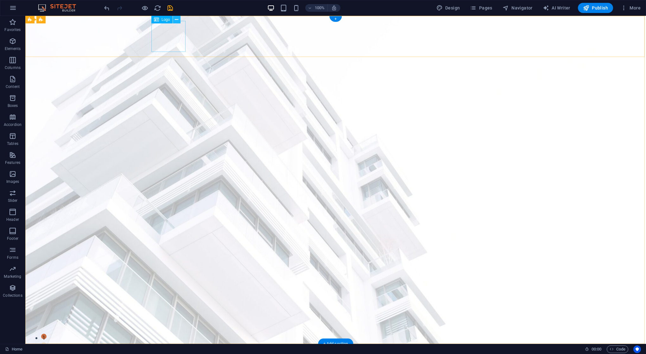
click at [174, 18] on button at bounding box center [177, 20] width 8 height 8
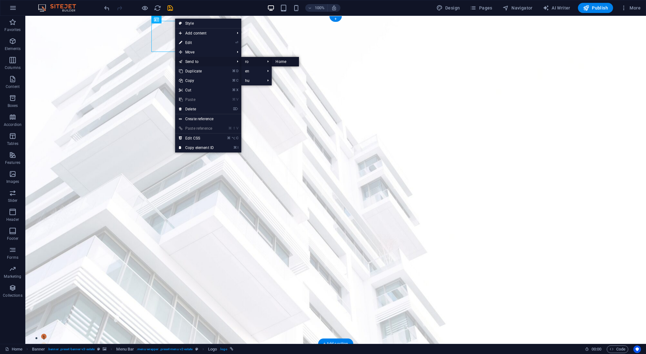
click at [278, 60] on link "Home" at bounding box center [284, 61] width 27 height 9
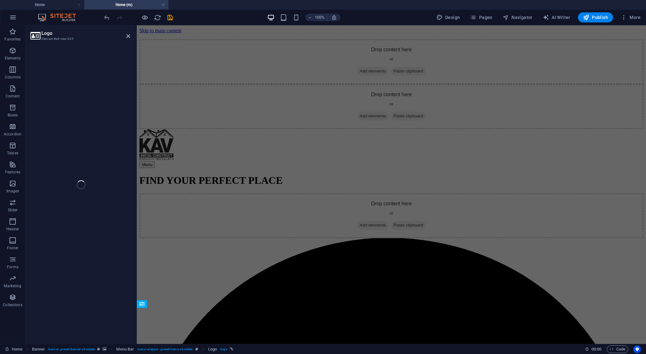
scroll to position [16532, 0]
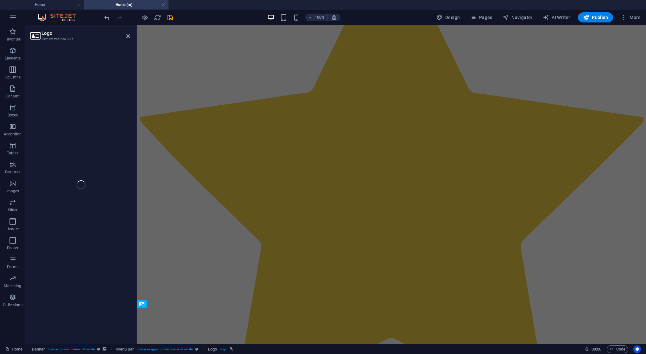
select select "px"
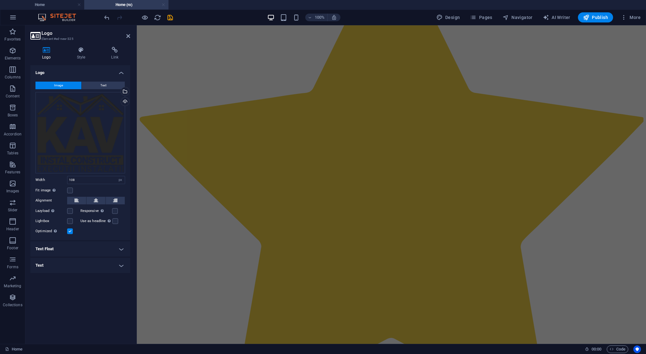
click at [163, 4] on link at bounding box center [163, 5] width 4 height 6
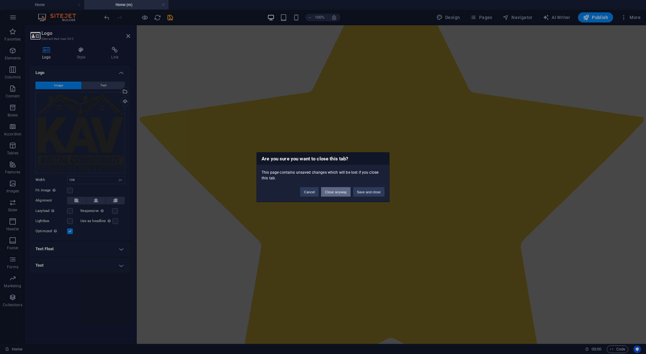
click at [342, 194] on button "Close anyway" at bounding box center [335, 191] width 29 height 9
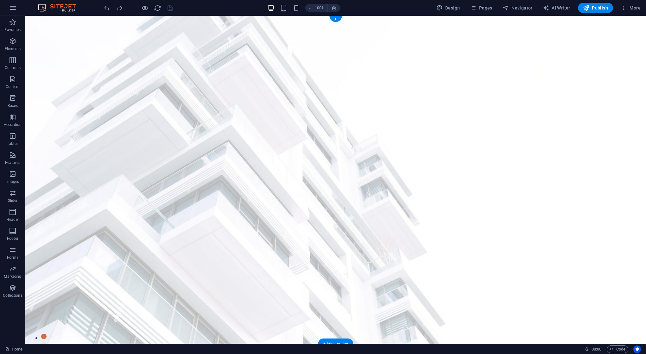
click at [159, 21] on div "Logo" at bounding box center [161, 20] width 21 height 8
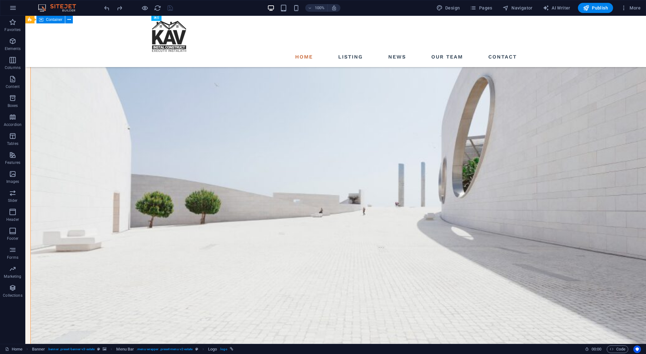
scroll to position [800, 0]
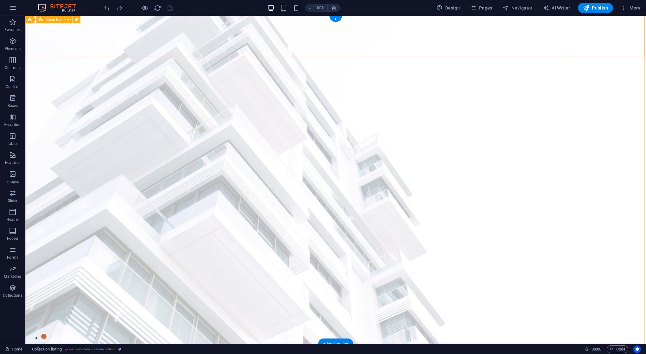
scroll to position [0, 0]
click at [66, 19] on button at bounding box center [69, 20] width 8 height 8
click at [31, 21] on icon at bounding box center [30, 20] width 4 height 8
click at [42, 19] on span "Banner" at bounding box center [40, 20] width 12 height 4
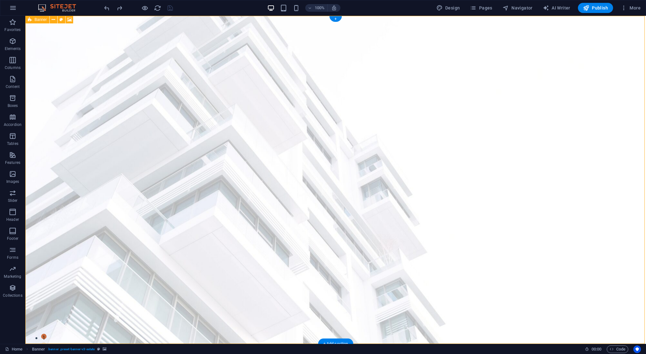
click at [42, 19] on span "Banner" at bounding box center [40, 20] width 12 height 4
select select "vh"
select select "header"
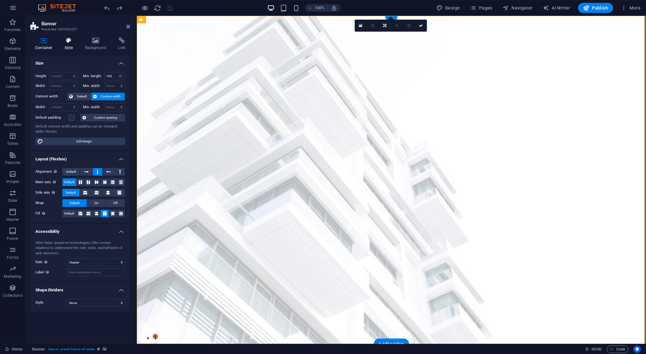
click at [72, 42] on icon at bounding box center [69, 40] width 18 height 6
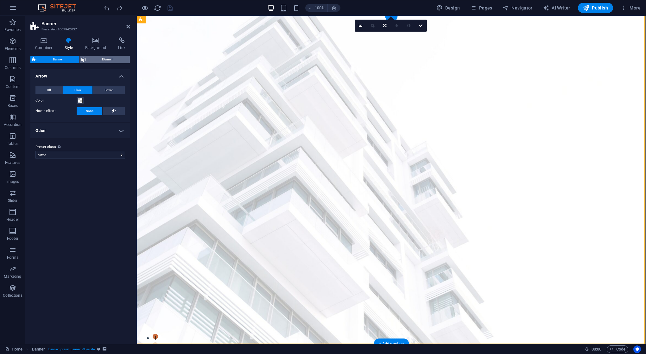
click at [97, 59] on span "Element" at bounding box center [108, 60] width 41 height 8
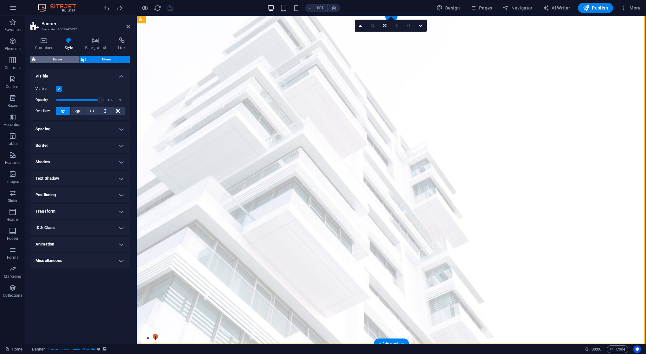
click at [64, 57] on span "Banner" at bounding box center [57, 60] width 39 height 8
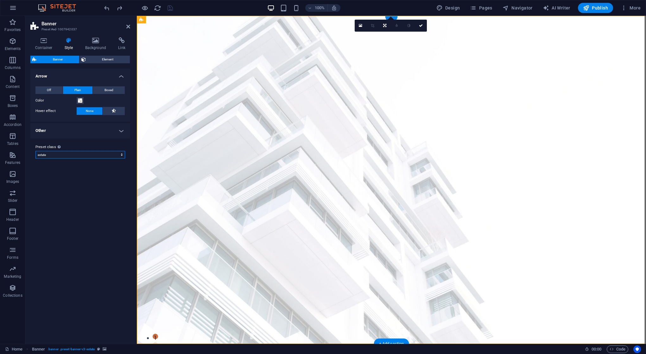
click at [79, 154] on select "estate Add preset class" at bounding box center [80, 155] width 90 height 8
click at [95, 41] on icon at bounding box center [95, 40] width 31 height 6
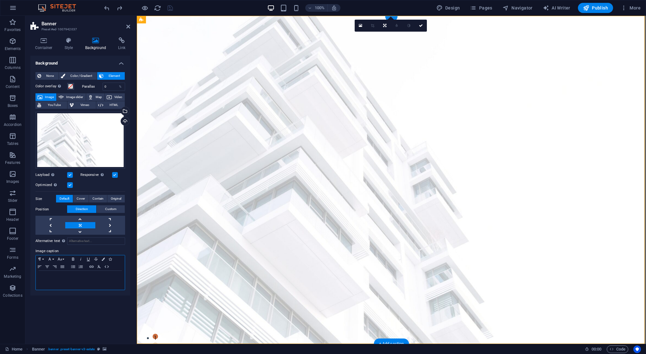
click at [76, 284] on div at bounding box center [80, 280] width 89 height 19
click at [79, 299] on div "Background None Color / Gradient Element Stretch background to full-width Color…" at bounding box center [80, 197] width 100 height 283
click at [88, 284] on div "sad" at bounding box center [80, 280] width 89 height 19
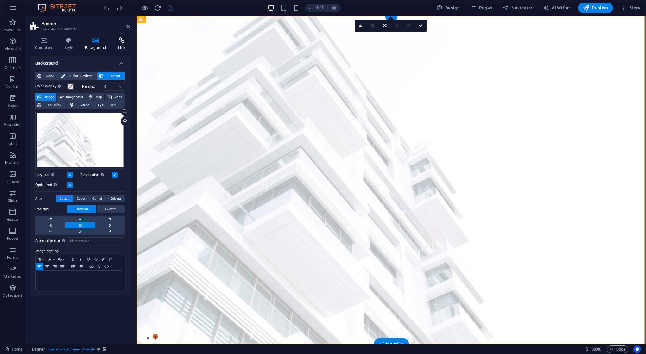
click at [121, 41] on icon at bounding box center [121, 40] width 17 height 6
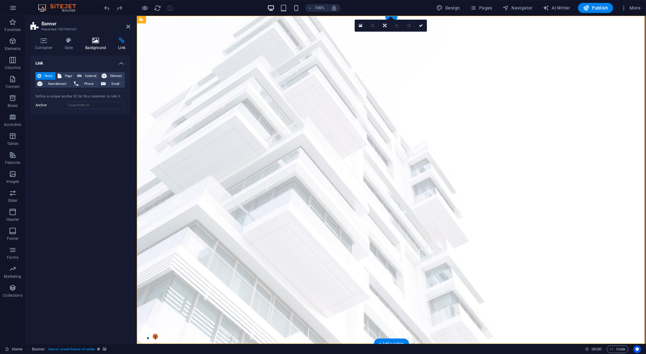
click at [96, 42] on icon at bounding box center [95, 40] width 31 height 6
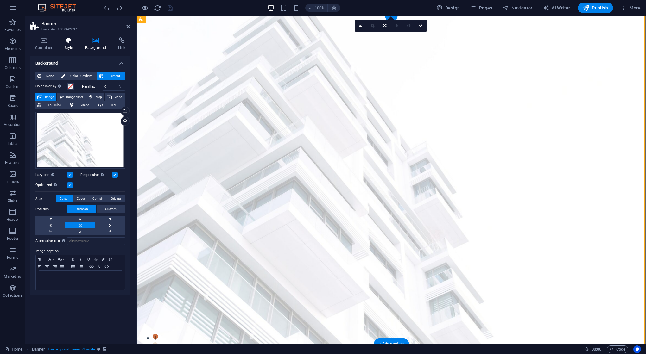
click at [67, 42] on icon at bounding box center [69, 40] width 18 height 6
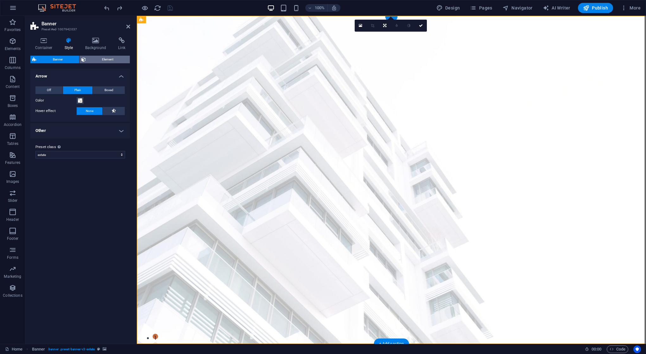
click at [115, 57] on span "Element" at bounding box center [108, 60] width 41 height 8
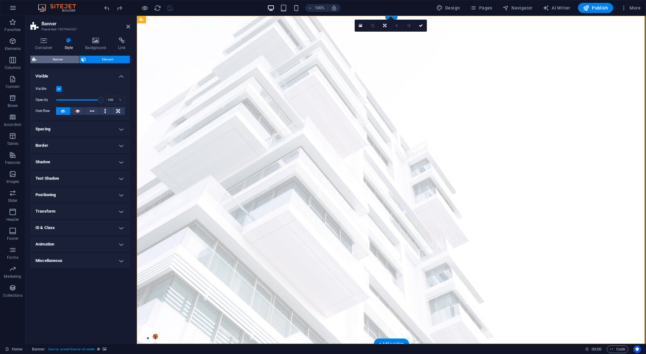
click at [44, 60] on span "Banner" at bounding box center [57, 60] width 39 height 8
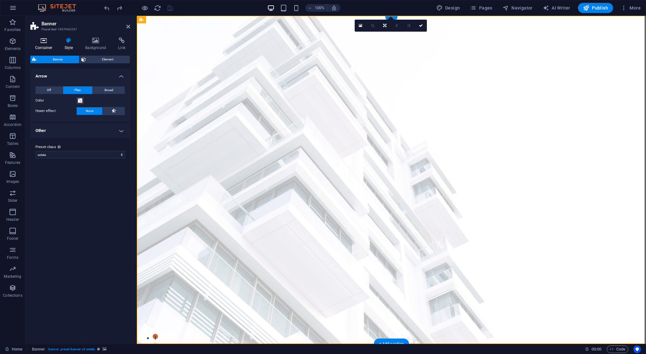
click at [44, 43] on icon at bounding box center [43, 40] width 27 height 6
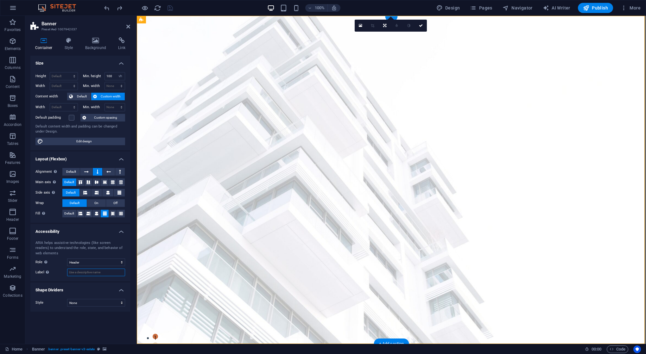
click at [87, 274] on input "Label Use the ARIA label to provide a clear and descriptive name for elements t…" at bounding box center [96, 273] width 58 height 8
click at [102, 257] on div "ARIA helps assistive technologies (like screen readers) to understand the role,…" at bounding box center [80, 258] width 100 height 46
click at [232, 21] on icon at bounding box center [231, 19] width 3 height 7
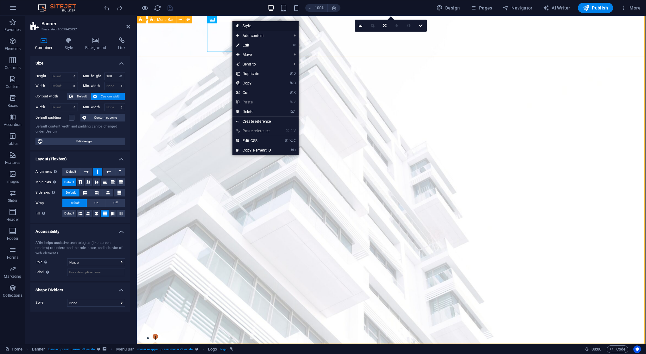
click at [271, 27] on link "Style" at bounding box center [265, 25] width 66 height 9
select select "rem"
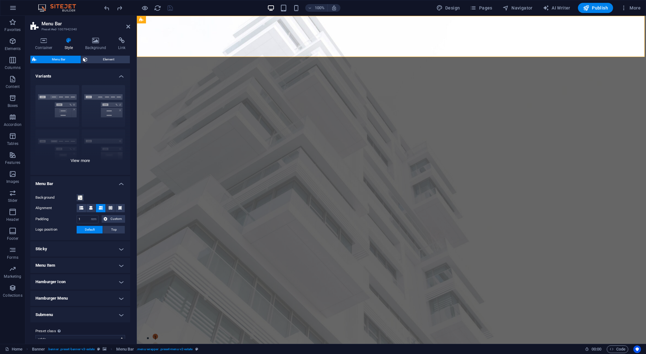
click at [61, 108] on div "Border Centered Default Fixed Loki Trigger Wide XXL" at bounding box center [80, 127] width 100 height 95
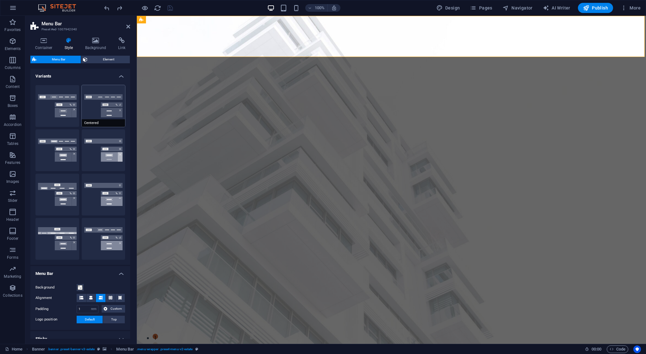
click at [112, 109] on button "Centered" at bounding box center [104, 106] width 44 height 42
click at [57, 109] on button "Border" at bounding box center [57, 106] width 44 height 42
click at [65, 141] on button "Default" at bounding box center [57, 150] width 44 height 42
click at [113, 147] on button "Fixed" at bounding box center [104, 150] width 44 height 42
click at [103, 204] on button "Trigger" at bounding box center [104, 195] width 44 height 42
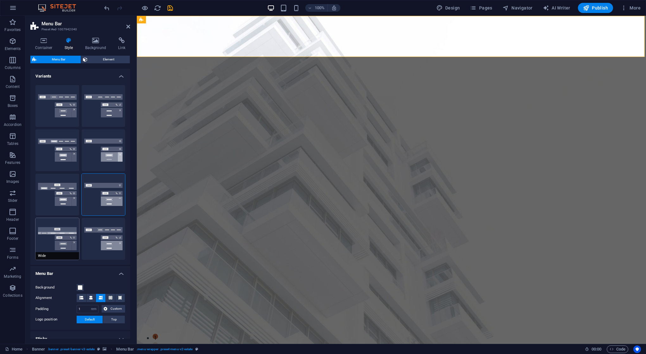
click at [43, 232] on button "Wide" at bounding box center [57, 239] width 44 height 42
type input "0"
type input "2"
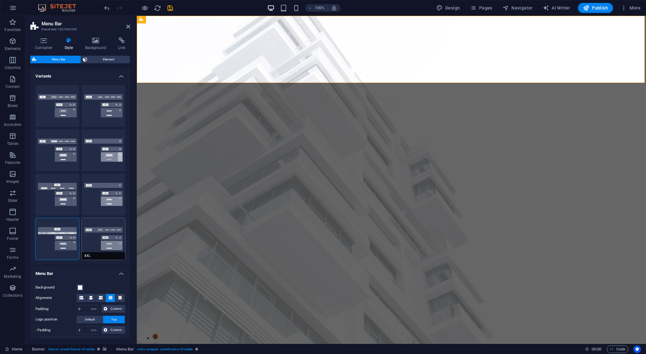
click at [117, 240] on button "XXL" at bounding box center [104, 239] width 44 height 42
type input "1"
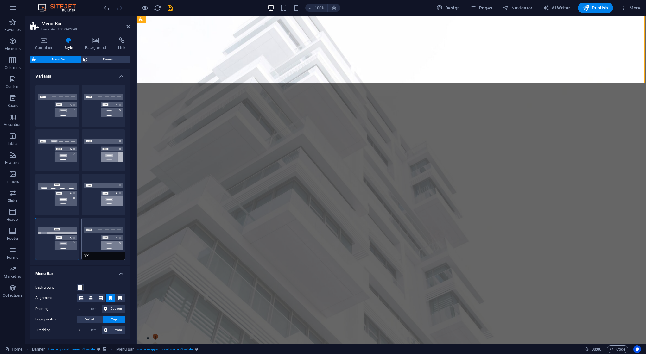
type input "1"
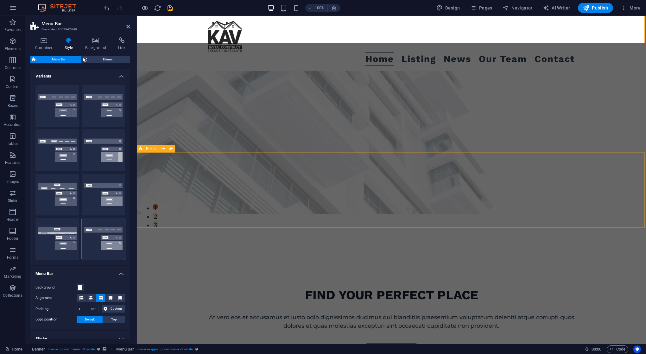
scroll to position [6, 0]
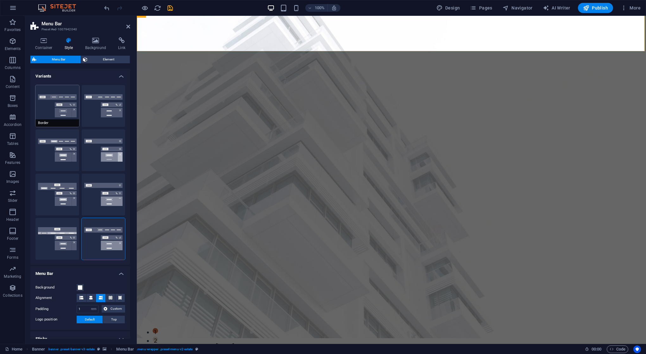
click at [60, 109] on button "Border" at bounding box center [57, 106] width 44 height 42
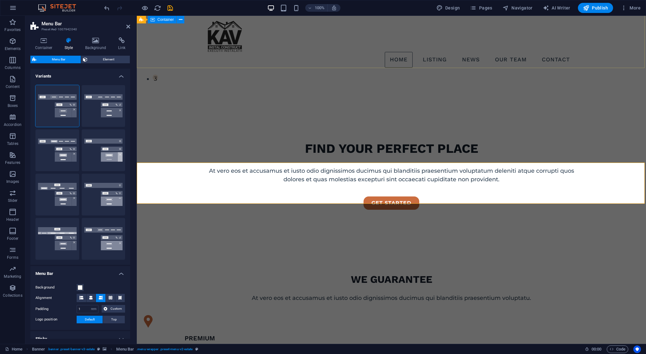
scroll to position [277, 0]
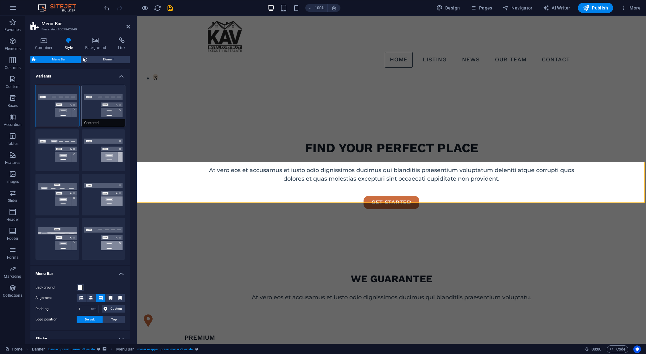
click at [115, 113] on button "Centered" at bounding box center [104, 106] width 44 height 42
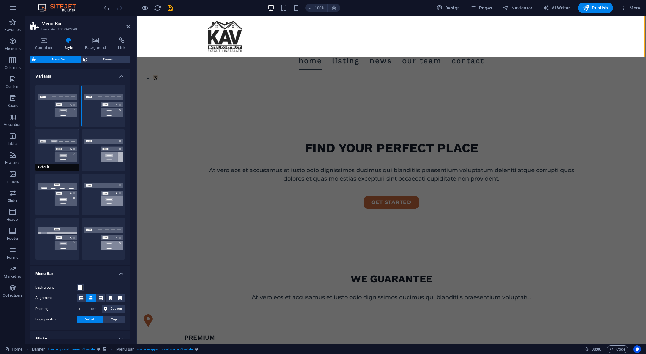
click at [64, 146] on button "Default" at bounding box center [57, 150] width 44 height 42
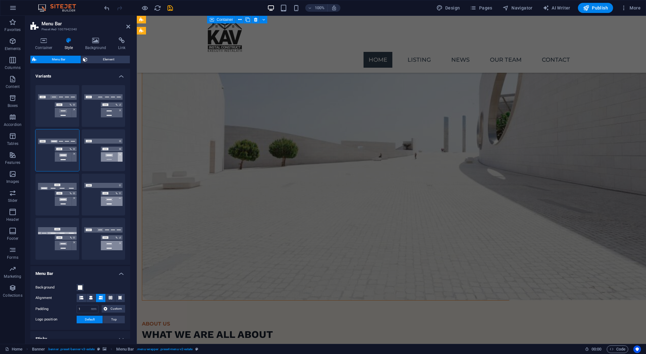
scroll to position [815, 0]
click at [109, 149] on button "Fixed" at bounding box center [104, 150] width 44 height 42
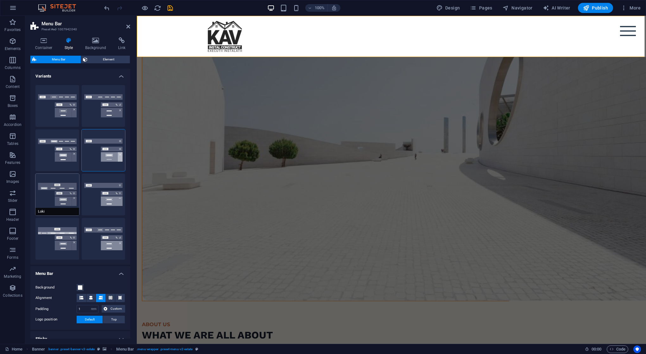
click at [64, 185] on button "Loki" at bounding box center [57, 195] width 44 height 42
type input "0"
select select "DISABLED_OPTION_VALUE"
type input "2"
type input "1"
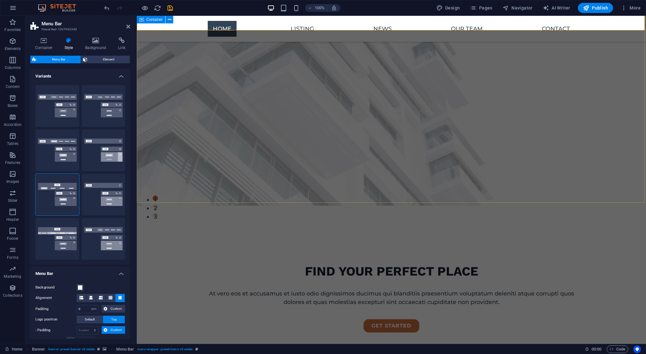
scroll to position [142, 0]
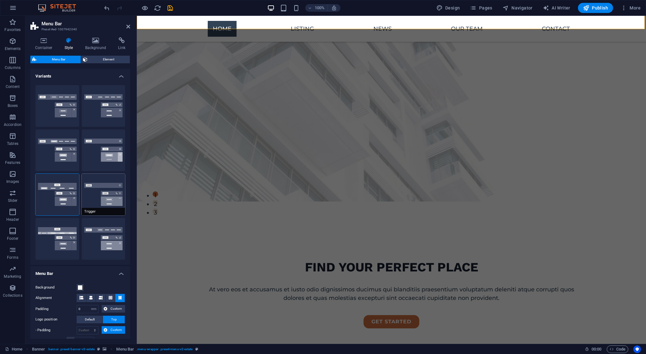
click at [111, 201] on button "Trigger" at bounding box center [104, 195] width 44 height 42
type input "1"
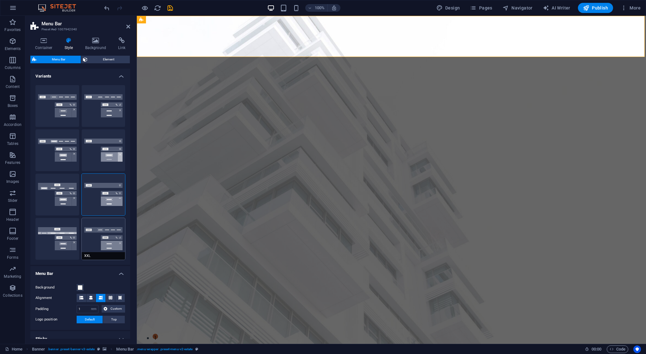
scroll to position [0, 0]
click at [99, 237] on button "XXL" at bounding box center [104, 239] width 44 height 42
click at [28, 93] on div "Container Style Background Link Size Height Default px rem % vh vw Min. height …" at bounding box center [80, 188] width 110 height 312
click at [45, 95] on button "Border" at bounding box center [57, 106] width 44 height 42
click at [124, 99] on div "Border Centered Default Fixed Loki Trigger Wide XXL" at bounding box center [80, 172] width 100 height 185
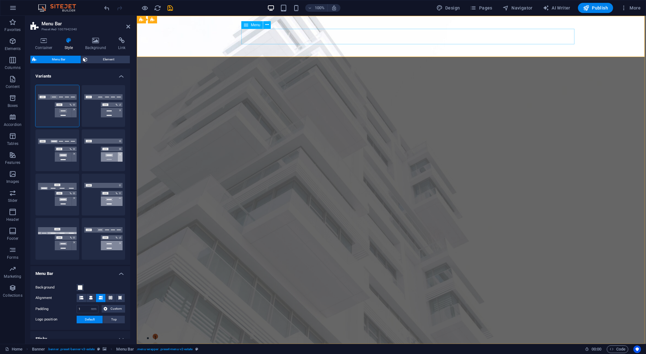
click at [61, 154] on button "Default" at bounding box center [57, 150] width 44 height 42
click at [49, 112] on button "Border" at bounding box center [57, 106] width 44 height 42
click at [103, 139] on button "Fixed" at bounding box center [104, 150] width 44 height 42
click at [48, 135] on button "Default" at bounding box center [57, 150] width 44 height 42
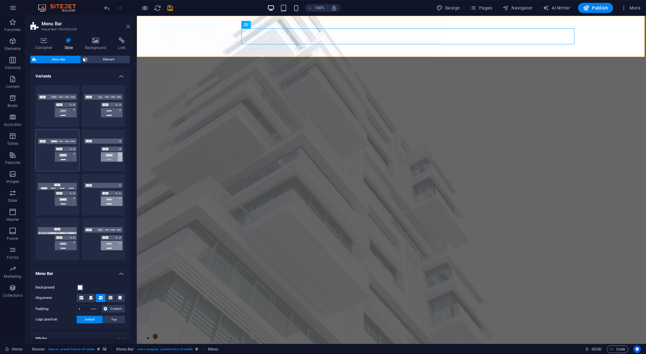
click at [128, 27] on icon at bounding box center [128, 26] width 4 height 5
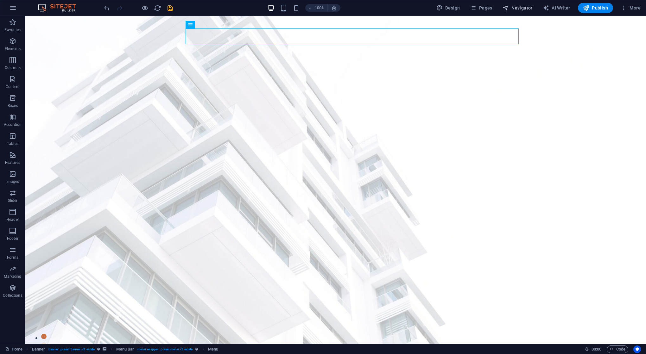
click at [505, 7] on icon "button" at bounding box center [505, 8] width 6 height 6
select select "18163890-en"
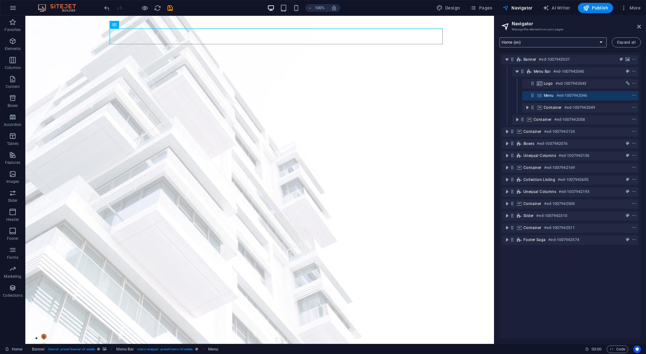
click at [534, 42] on select "Home (ro) Home (en) Listing (en) News (en) Our Team (en) Contact (en) Legal Not…" at bounding box center [552, 42] width 107 height 10
click at [623, 41] on span "Expand all" at bounding box center [626, 43] width 18 height 4
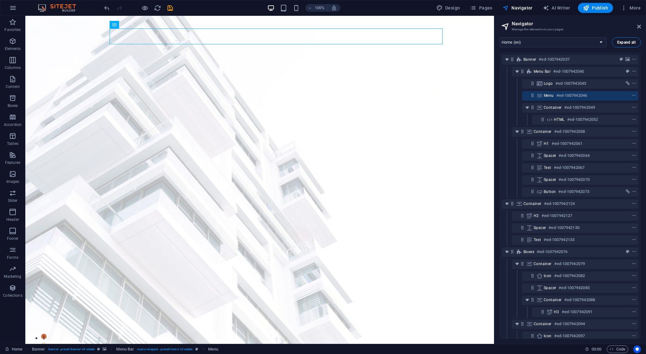
click at [623, 41] on span "Expand all" at bounding box center [626, 43] width 18 height 4
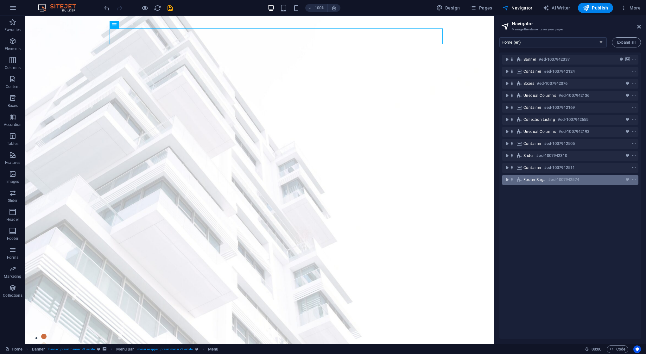
click at [504, 180] on icon "toggle-expand" at bounding box center [506, 180] width 6 height 6
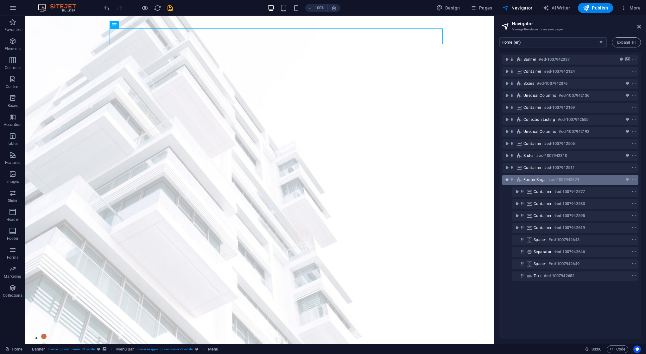
click at [504, 180] on icon "toggle-expand" at bounding box center [506, 180] width 6 height 6
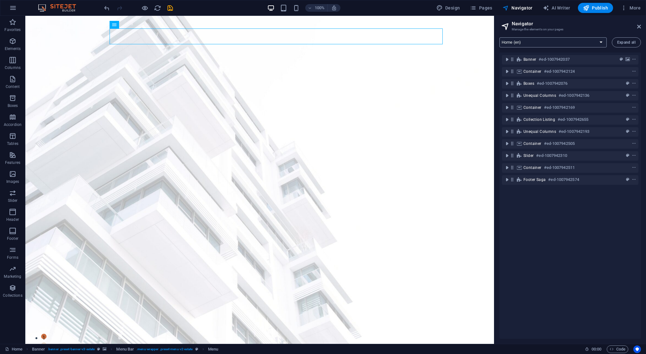
click at [532, 43] on select "Home (ro) Home (en) Listing (en) News (en) Our Team (en) Contact (en) Legal Not…" at bounding box center [552, 42] width 107 height 10
click at [638, 26] on icon at bounding box center [639, 26] width 4 height 5
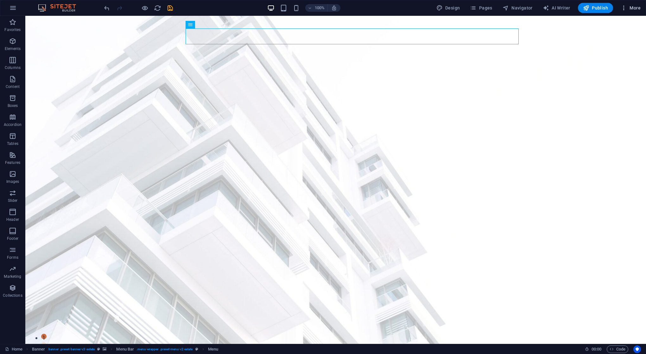
click at [627, 10] on icon "button" at bounding box center [623, 8] width 6 height 6
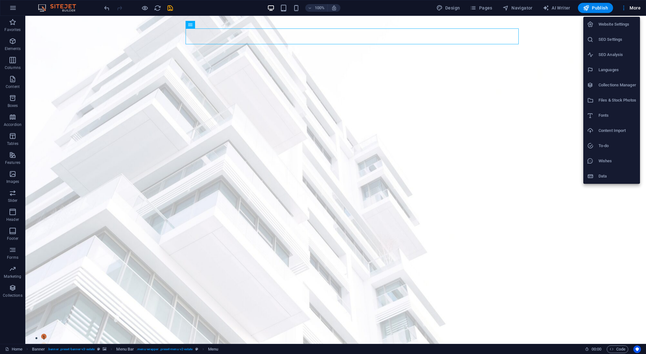
click at [612, 71] on h6 "Languages" at bounding box center [617, 70] width 38 height 8
select select "131"
select select "41"
select select "66"
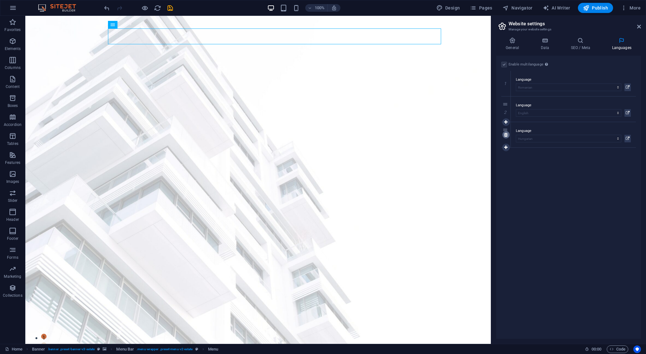
click at [507, 135] on icon at bounding box center [505, 135] width 3 height 4
click at [531, 73] on div "Language Abkhazian Afar Afrikaans Akan Albanian Amharic Arabic Aragonese Armeni…" at bounding box center [572, 83] width 125 height 25
click at [505, 108] on icon at bounding box center [505, 109] width 3 height 4
click at [503, 64] on label at bounding box center [504, 65] width 6 height 6
click at [0, 0] on input "Enable multilanguage To disable multilanguage delete all languages until only o…" at bounding box center [0, 0] width 0 height 0
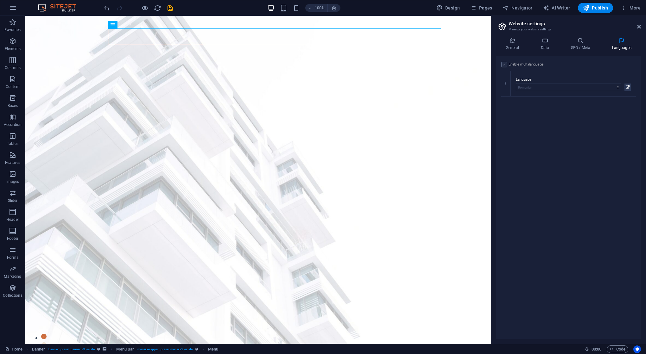
select select "131"
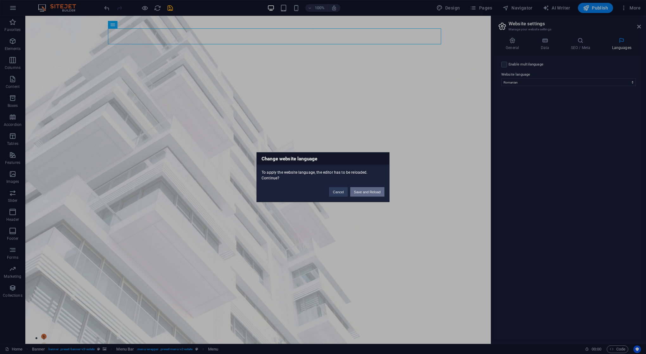
click at [372, 192] on button "Save and Reload" at bounding box center [367, 191] width 34 height 9
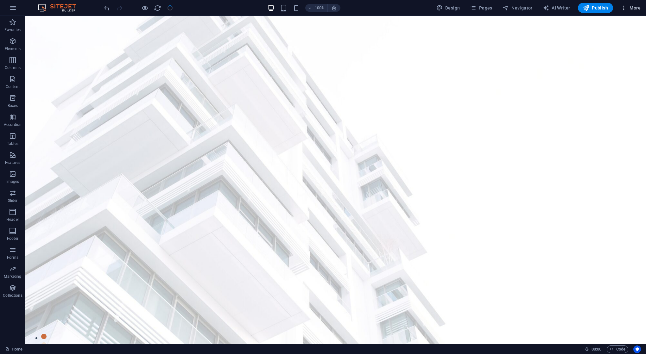
click at [631, 8] on span "More" at bounding box center [630, 8] width 20 height 6
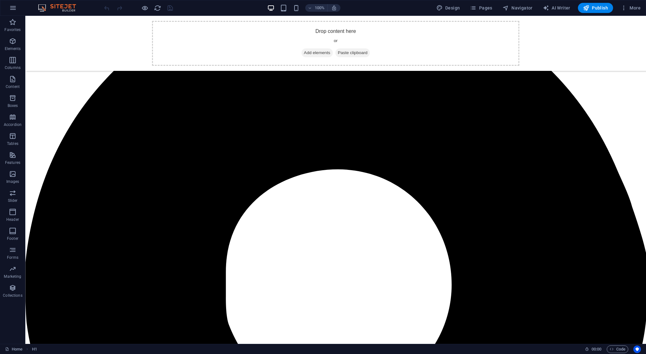
scroll to position [130, 0]
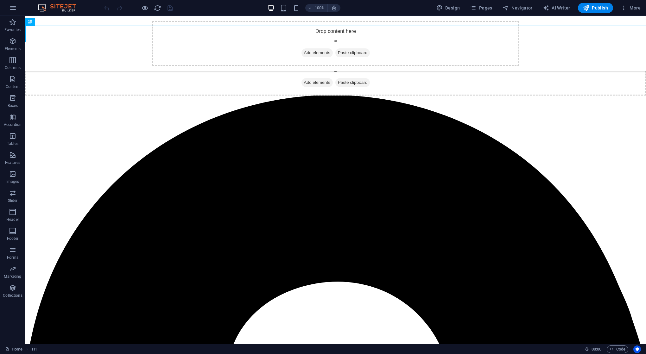
click at [55, 7] on img at bounding box center [59, 8] width 47 height 8
click at [638, 6] on span "More" at bounding box center [630, 8] width 20 height 6
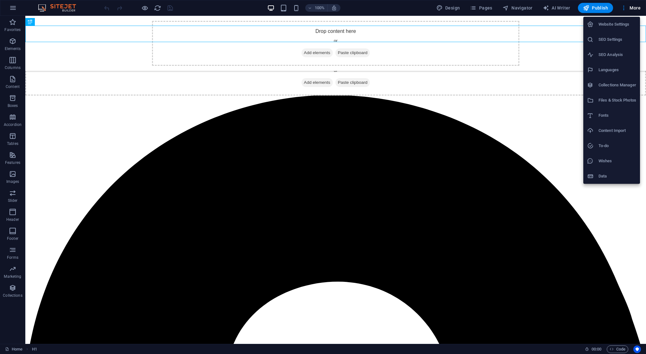
click at [617, 66] on li "Languages" at bounding box center [611, 69] width 57 height 15
select select "131"
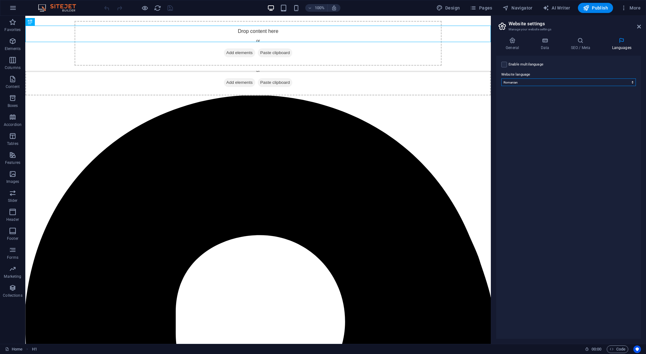
click at [527, 81] on select "Abkhazian Afar Afrikaans Akan Albanian Amharic Arabic Aragonese Armenian Assame…" at bounding box center [568, 82] width 134 height 8
click at [504, 65] on label at bounding box center [504, 65] width 6 height 6
click at [0, 0] on input "Enable multilanguage To disable multilanguage delete all languages until only o…" at bounding box center [0, 0] width 0 height 0
click at [552, 158] on div "Enable multilanguage To disable multilanguage delete all languages until only o…" at bounding box center [568, 197] width 145 height 283
click at [553, 110] on select "Abkhazian Afar Afrikaans Akan Albanian Amharic Arabic Aragonese Armenian Assame…" at bounding box center [567, 113] width 105 height 8
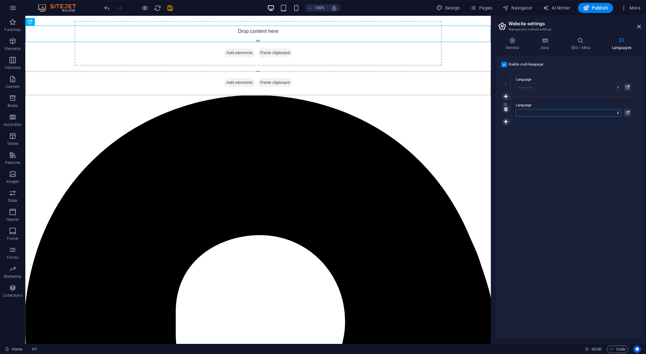
select select "41"
click at [639, 27] on icon at bounding box center [639, 26] width 4 height 5
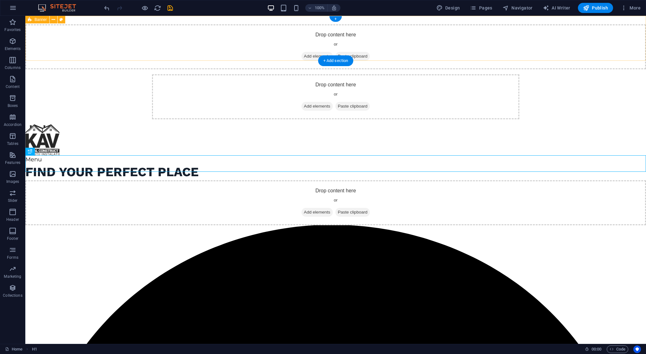
scroll to position [0, 0]
click at [105, 10] on icon "undo" at bounding box center [106, 7] width 7 height 7
click at [50, 6] on img at bounding box center [59, 8] width 47 height 8
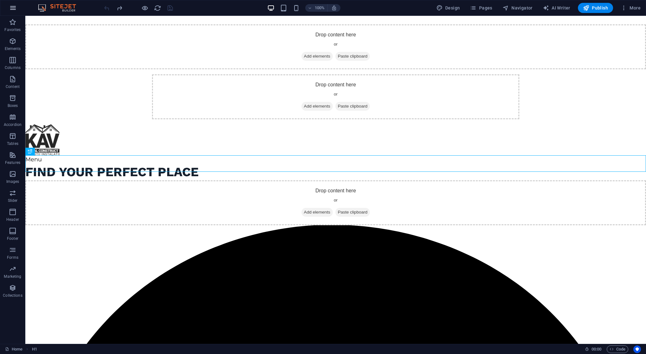
click at [17, 6] on button "button" at bounding box center [12, 7] width 15 height 15
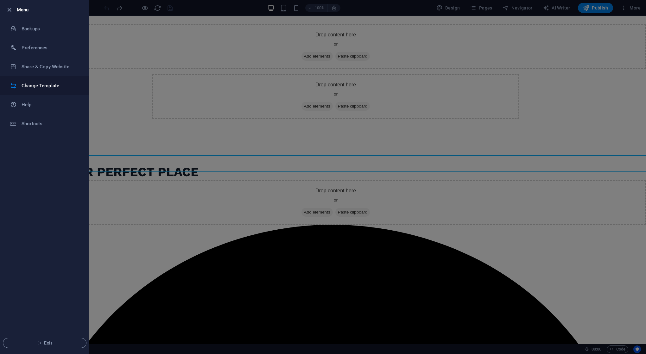
click at [51, 86] on h6 "Change Template" at bounding box center [51, 86] width 59 height 8
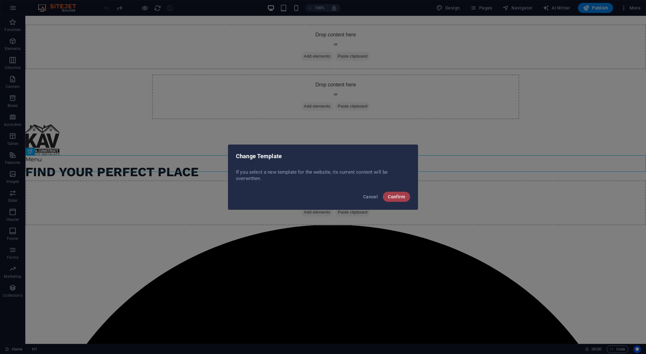
click at [408, 194] on button "Confirm" at bounding box center [396, 197] width 27 height 10
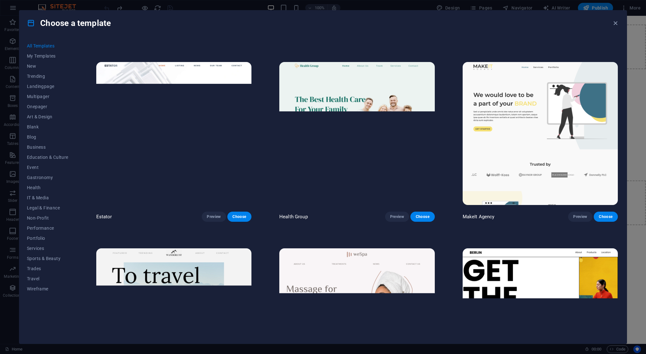
scroll to position [474, 0]
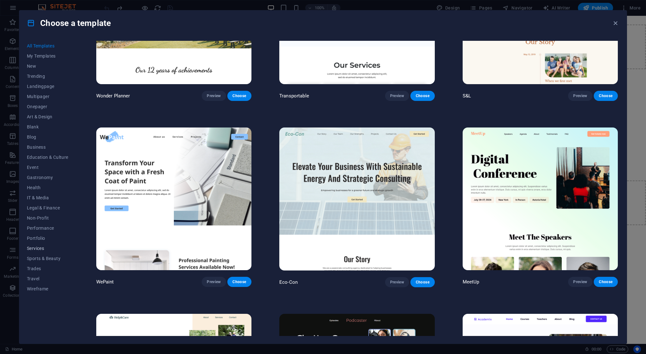
click at [41, 248] on span "Services" at bounding box center [47, 248] width 41 height 5
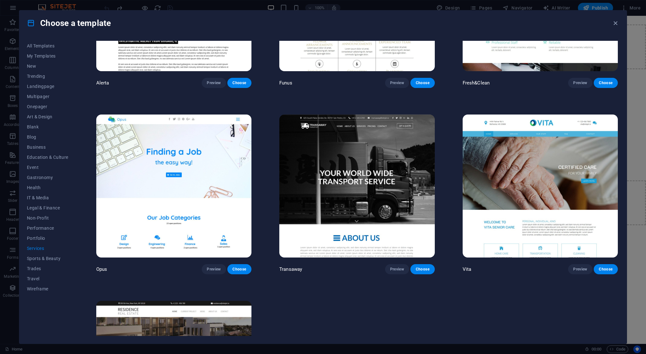
scroll to position [1048, 0]
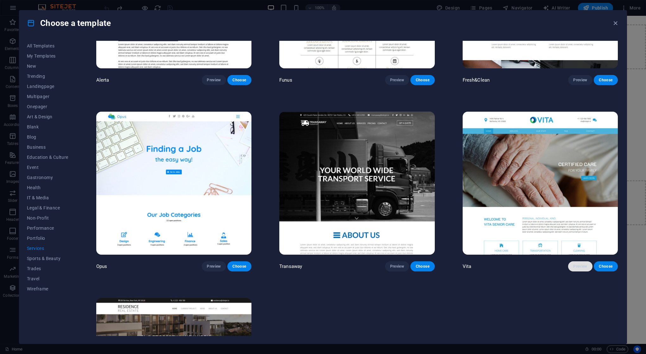
click at [571, 262] on button "Preview" at bounding box center [580, 266] width 24 height 10
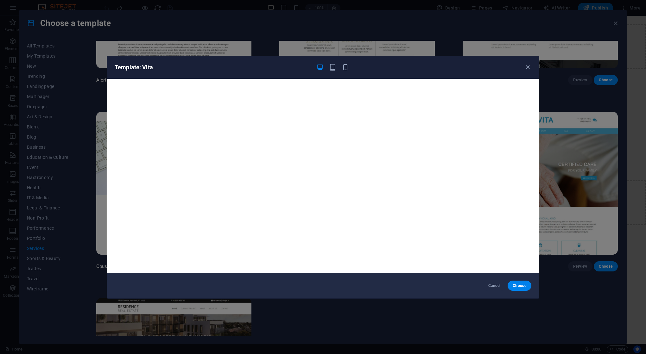
click at [560, 199] on div "Template: Vita Cancel Choose" at bounding box center [323, 177] width 646 height 354
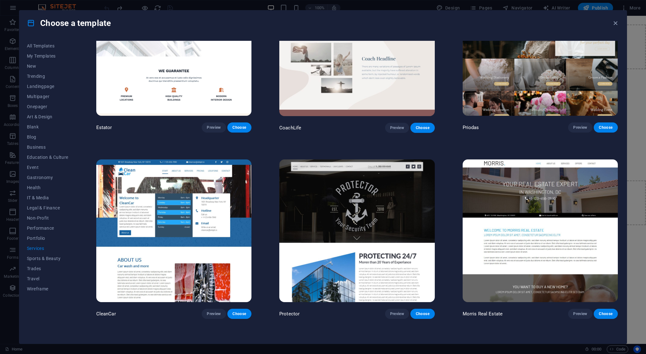
scroll to position [520, 0]
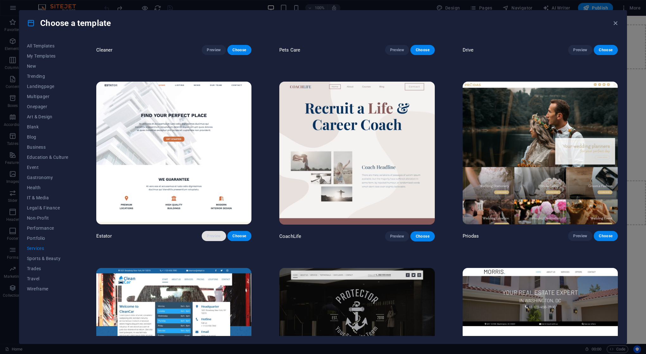
click at [218, 234] on span "Preview" at bounding box center [214, 236] width 14 height 5
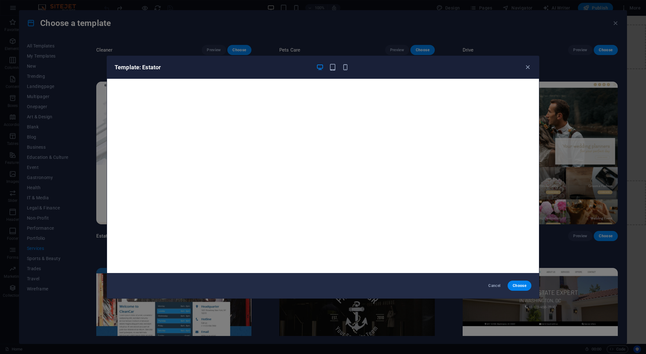
click at [580, 195] on div "Template: Estator Cancel Choose" at bounding box center [323, 177] width 646 height 354
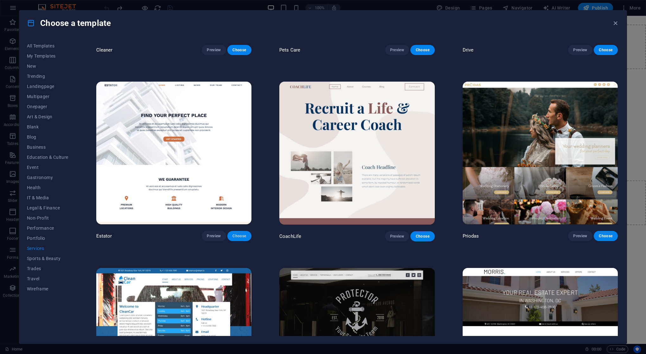
click at [241, 234] on span "Choose" at bounding box center [239, 236] width 14 height 5
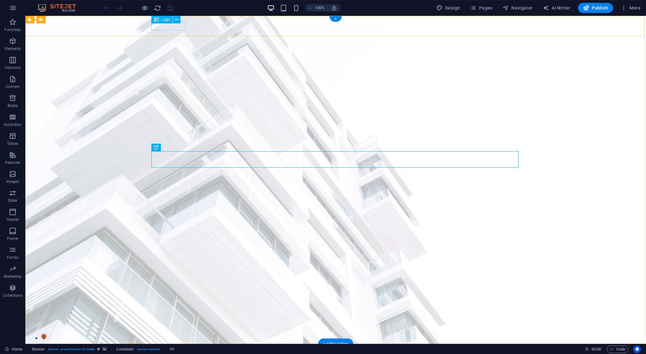
click at [165, 19] on span "Logo" at bounding box center [165, 20] width 9 height 4
click at [168, 20] on span "Logo" at bounding box center [165, 20] width 9 height 4
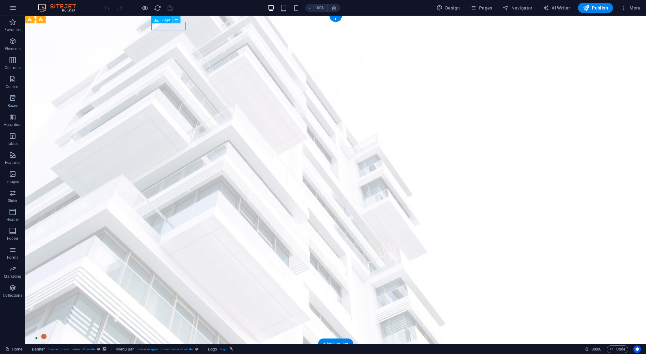
click at [176, 20] on icon at bounding box center [176, 19] width 3 height 7
click at [166, 19] on span "Logo" at bounding box center [165, 20] width 9 height 4
select select "px"
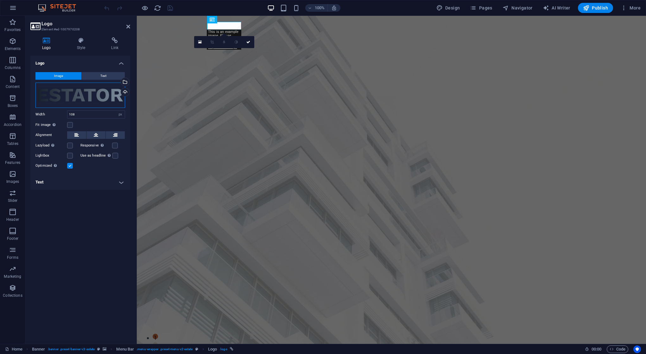
click at [75, 92] on div "Drag files here, click to choose files or select files from Files or our free s…" at bounding box center [80, 95] width 90 height 25
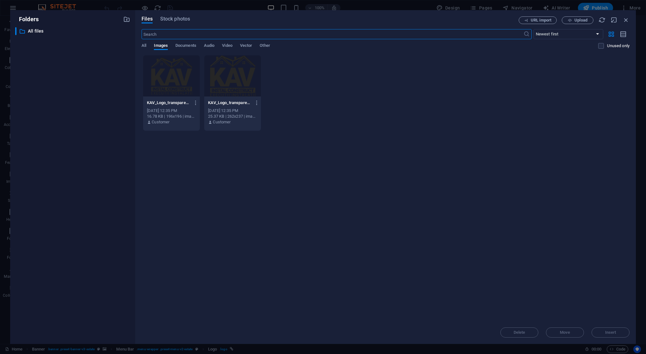
click at [231, 75] on div at bounding box center [232, 75] width 57 height 41
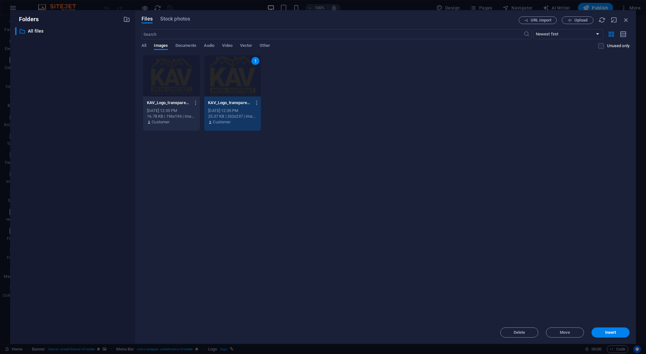
click at [329, 149] on div "Drop files here to upload them instantly KAV_Logo_transparent-gDpeLsQMaTlAlm0_P…" at bounding box center [385, 188] width 488 height 266
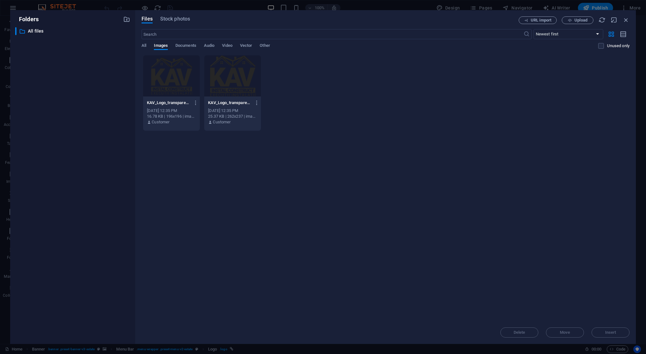
click at [235, 74] on div at bounding box center [232, 75] width 57 height 41
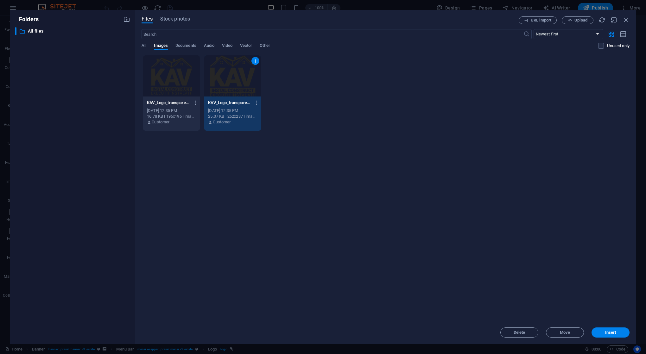
click at [393, 103] on div "KAV_Logo_transparent-gDpeLsQMaTlAlm0_PibDmA-fHayHRmM5Z53ndfByJD1Hg.png KAV_Logo…" at bounding box center [385, 93] width 488 height 76
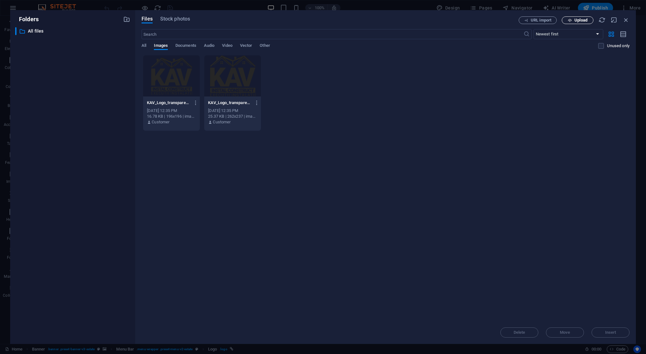
click at [577, 21] on span "Upload" at bounding box center [580, 20] width 13 height 4
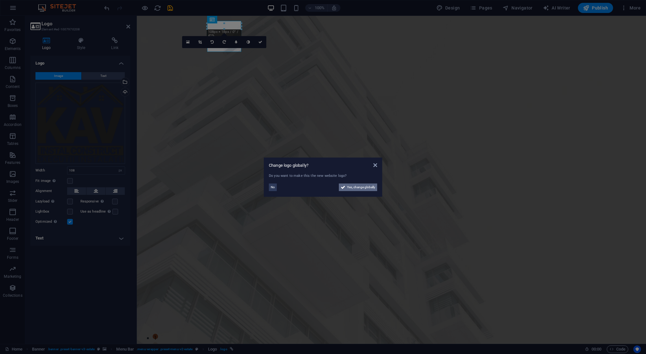
click at [353, 187] on span "Yes, change globally" at bounding box center [361, 188] width 28 height 8
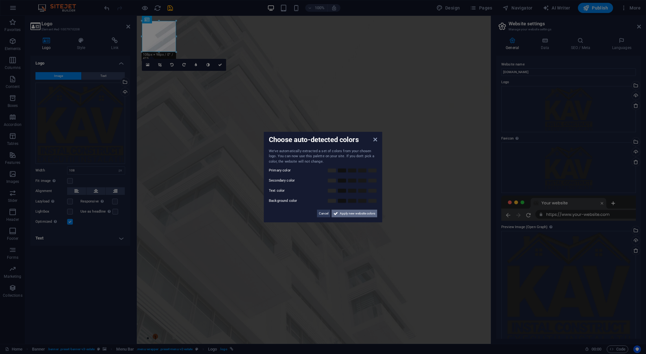
click at [346, 213] on span "Apply new website colors" at bounding box center [357, 214] width 35 height 8
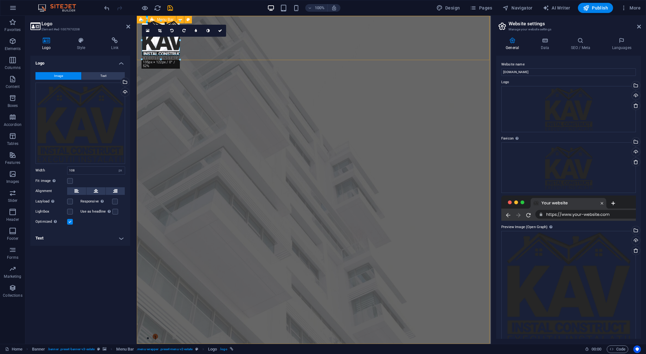
drag, startPoint x: 175, startPoint y: 52, endPoint x: 179, endPoint y: 55, distance: 4.7
type input "119"
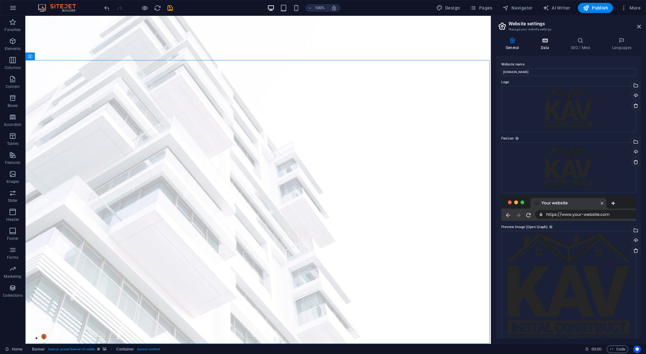
click at [538, 40] on icon at bounding box center [545, 40] width 28 height 6
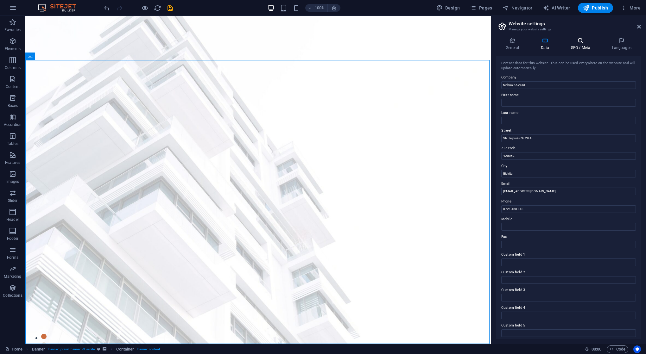
click at [571, 42] on icon at bounding box center [580, 40] width 39 height 6
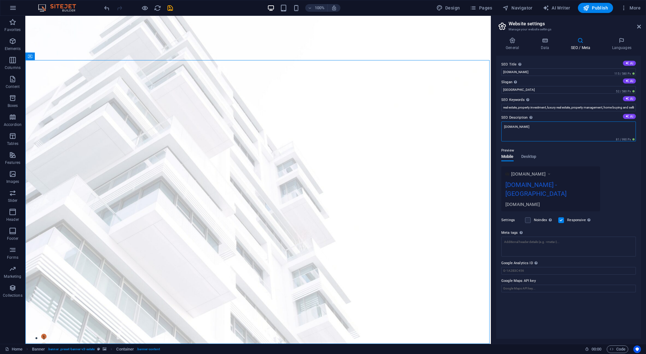
click at [585, 126] on textarea "[DOMAIN_NAME]" at bounding box center [568, 132] width 134 height 20
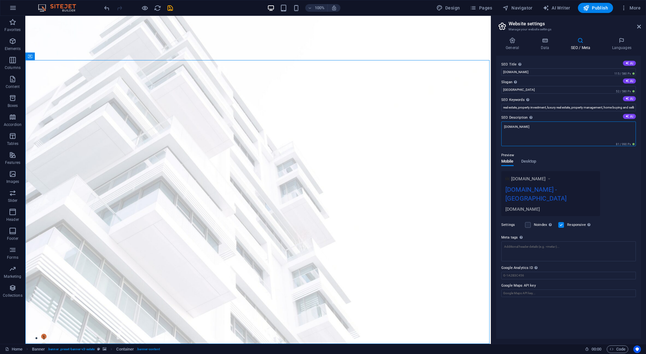
click at [585, 126] on textarea "[DOMAIN_NAME]" at bounding box center [568, 134] width 134 height 25
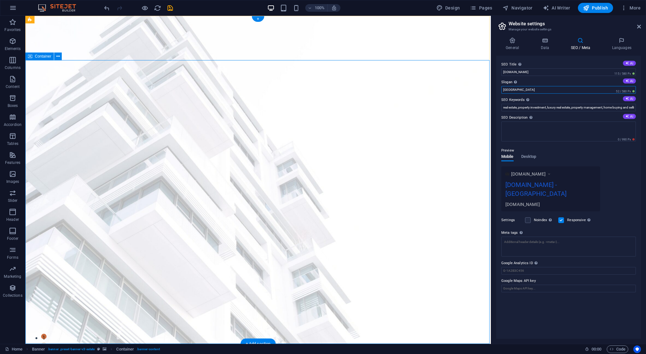
drag, startPoint x: 561, startPoint y: 105, endPoint x: 461, endPoint y: 88, distance: 100.8
click at [521, 90] on input "Berlin" at bounding box center [568, 90] width 134 height 8
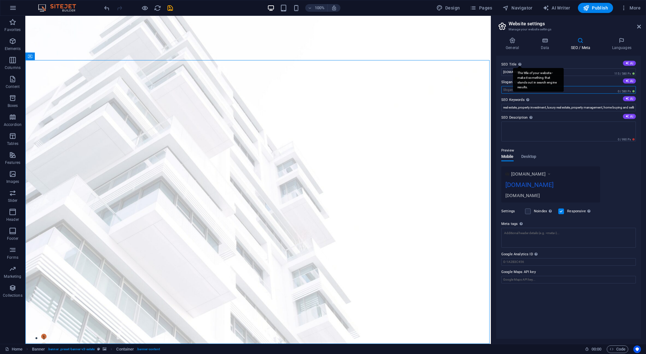
paste input "instalatii pentru constructii (sanitare și termice)."
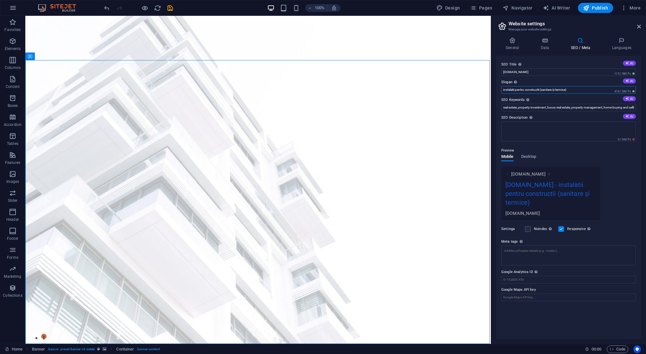
click at [513, 90] on input "instalatii pentru constructii (sanitare și termice)" at bounding box center [568, 90] width 134 height 8
click at [539, 90] on input "instalații pentru constructii (sanitare și termice)" at bounding box center [568, 90] width 134 height 8
click at [581, 88] on input "instalații pentru construcții (sanitare și termice)" at bounding box center [568, 90] width 134 height 8
type input "instalații pentru construcții sanitare și termice"
click at [539, 106] on input "real estate, property investment, luxury real estate, property management, home…" at bounding box center [568, 108] width 134 height 8
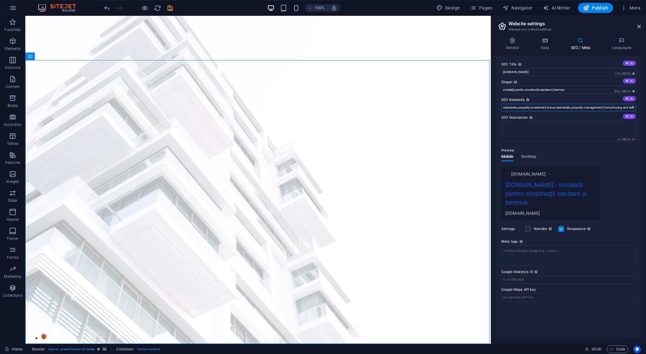
click at [539, 106] on input "real estate, property investment, luxury real estate, property management, home…" at bounding box center [568, 108] width 134 height 8
click at [628, 99] on icon at bounding box center [626, 98] width 3 height 3
type input "locații premium, proprietăți de lux, design interior modern, agenți imobiliari,…"
click at [590, 109] on input "locații premium, proprietăți de lux, design interior modern, agenți imobiliari,…" at bounding box center [568, 108] width 134 height 8
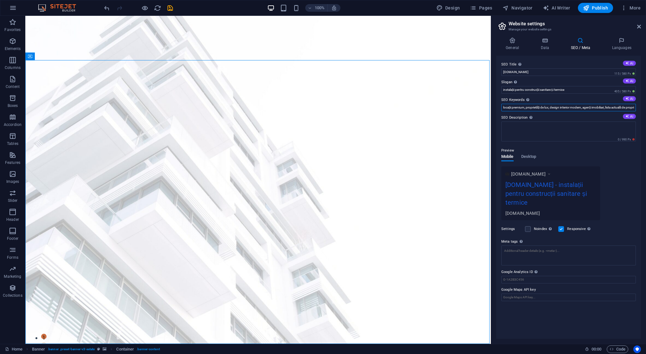
click at [590, 109] on input "locații premium, proprietăți de lux, design interior modern, agenți imobiliari,…" at bounding box center [568, 108] width 134 height 8
click at [576, 129] on textarea "SEO Description Describe the contents of your website - this is crucial for sea…" at bounding box center [568, 132] width 134 height 20
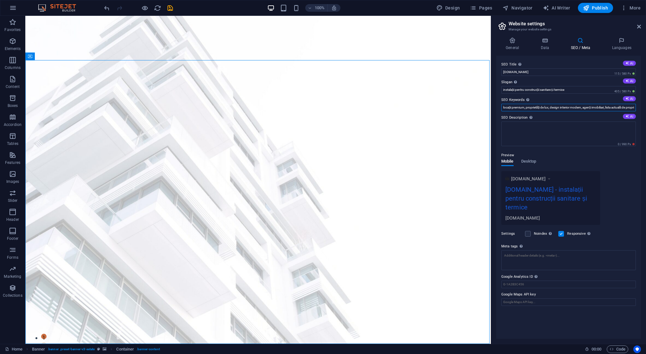
click at [592, 108] on input "locații premium, proprietăți de lux, design interior modern, agenți imobiliari,…" at bounding box center [568, 108] width 134 height 8
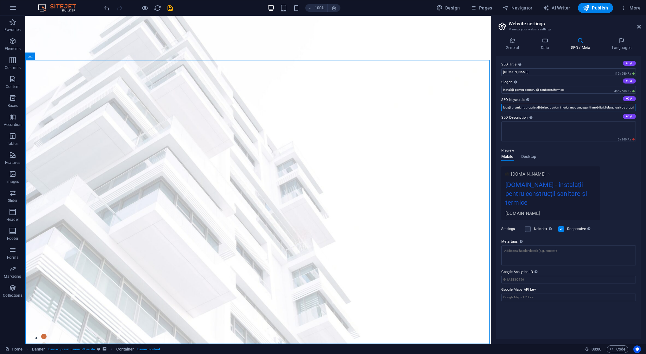
click at [592, 108] on input "locații premium, proprietăți de lux, design interior modern, agenți imobiliari,…" at bounding box center [568, 108] width 134 height 8
click at [575, 141] on div "SEO Description Describe the contents of your website - this is crucial for sea…" at bounding box center [568, 128] width 134 height 28
click at [580, 134] on textarea "SEO Description Describe the contents of your website - this is crucial for sea…" at bounding box center [568, 132] width 134 height 20
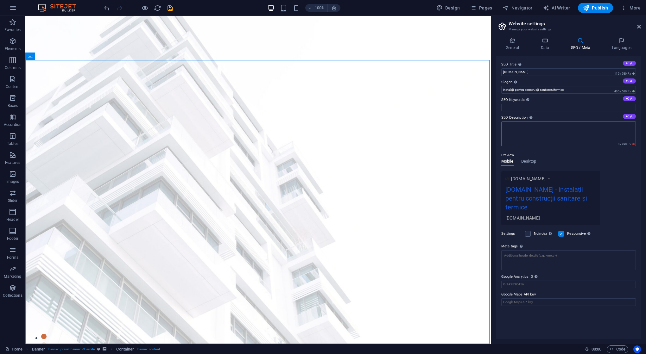
click at [558, 136] on textarea "SEO Description Describe the contents of your website - this is crucial for sea…" at bounding box center [568, 134] width 134 height 25
paste textarea "EXECUTII INSTALATII CIVILE ,INDUSTRIALE, STATII EPURARE,AMENAJARI TEREN,RETELE …"
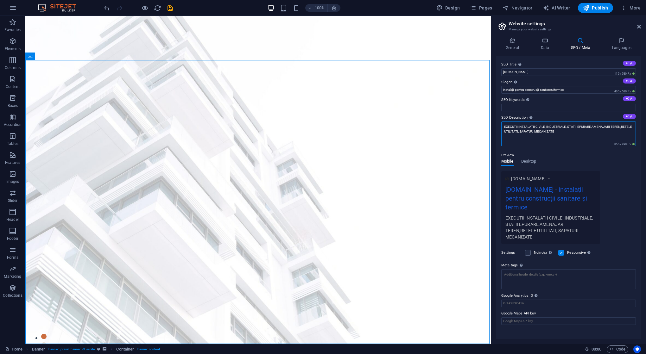
click at [572, 132] on textarea "EXECUTII INSTALATII CIVILE ,INDUSTRIALE, STATII EPURARE,AMENAJARI TEREN,RETELE …" at bounding box center [568, 134] width 134 height 25
type textarea "EXECUTII INSTALATII CIVILE ,INDUSTRIALE, STATII EPURARE,AMENAJARI TEREN,RETELE …"
click at [548, 233] on div "SEO Title The title of your website - make it something that stands out in sear…" at bounding box center [568, 197] width 145 height 283
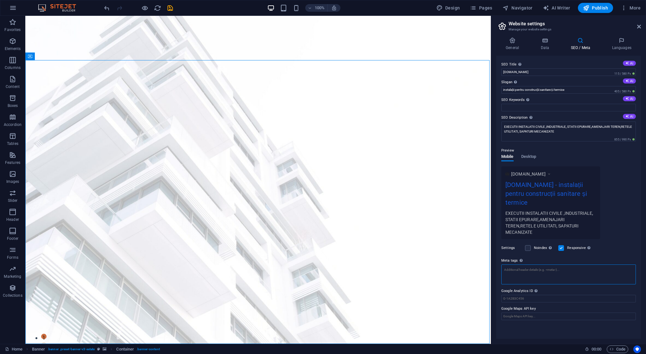
click at [553, 265] on textarea "Meta tags Enter HTML code here that will be placed inside the tags of your webs…" at bounding box center [568, 275] width 134 height 20
click at [618, 43] on icon at bounding box center [621, 40] width 39 height 6
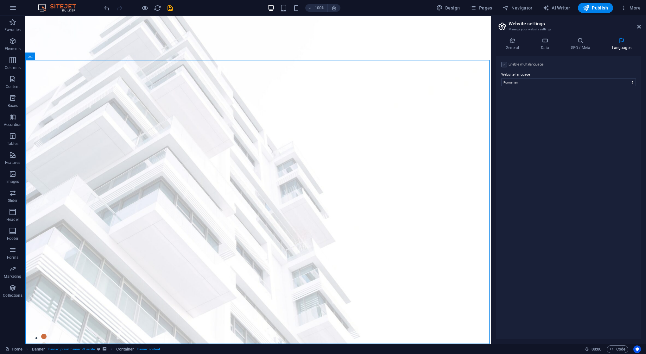
click at [504, 62] on label at bounding box center [504, 65] width 6 height 6
click at [0, 0] on input "Enable multilanguage To disable multilanguage delete all languages until only o…" at bounding box center [0, 0] width 0 height 0
click at [543, 111] on select "Abkhazian Afar Afrikaans Akan Albanian Amharic Arabic Aragonese Armenian Assame…" at bounding box center [567, 113] width 105 height 8
select select "41"
click at [583, 181] on div "Enable multilanguage To disable multilanguage delete all languages until only o…" at bounding box center [568, 197] width 145 height 283
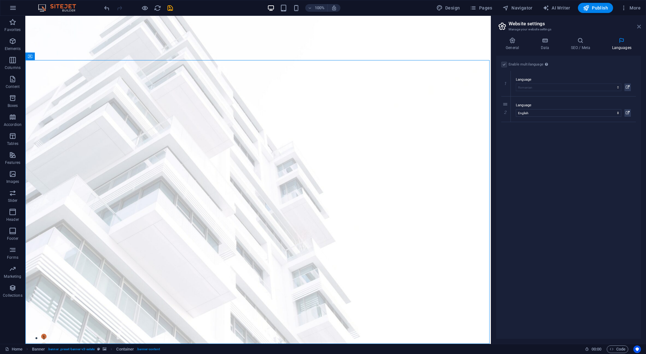
click at [639, 26] on icon at bounding box center [639, 26] width 4 height 5
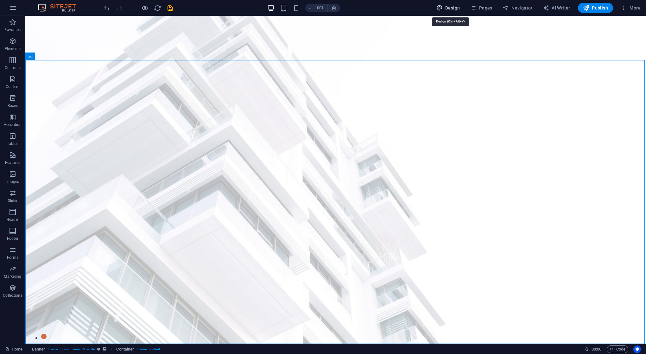
click at [448, 12] on button "Design" at bounding box center [447, 8] width 29 height 10
select select "px"
select select "500"
select select "px"
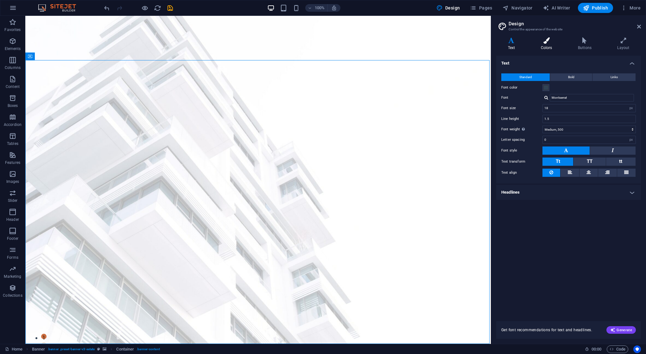
click at [546, 47] on h4 "Colors" at bounding box center [547, 43] width 37 height 13
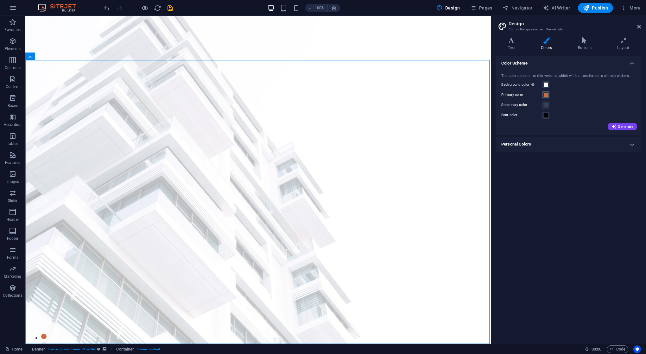
click at [546, 97] on span at bounding box center [545, 94] width 5 height 5
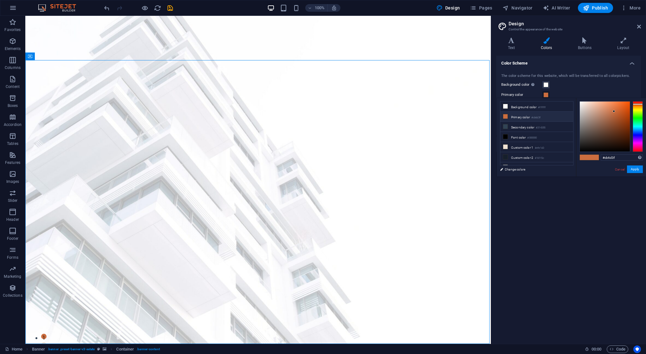
click at [516, 116] on li "Primary color #cb6d3f" at bounding box center [536, 117] width 73 height 10
click at [510, 118] on li "Primary color #cb6d3f" at bounding box center [536, 117] width 73 height 10
click at [619, 119] on div at bounding box center [604, 127] width 50 height 50
click at [638, 117] on div at bounding box center [637, 126] width 10 height 51
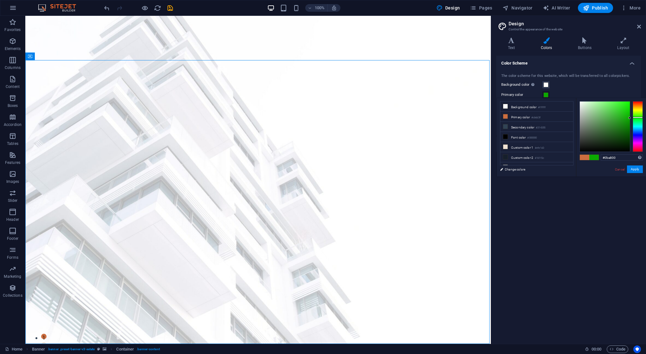
drag, startPoint x: 620, startPoint y: 119, endPoint x: 631, endPoint y: 118, distance: 11.1
click at [631, 118] on div at bounding box center [610, 126] width 63 height 51
click at [639, 135] on div at bounding box center [637, 126] width 10 height 51
type input "#0500d3"
drag, startPoint x: 626, startPoint y: 115, endPoint x: 631, endPoint y: 110, distance: 7.4
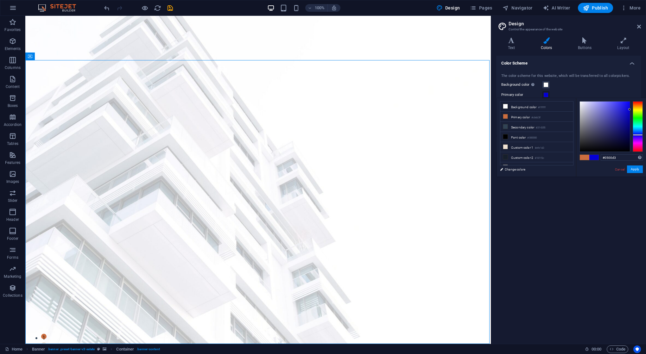
click at [631, 110] on div at bounding box center [610, 126] width 63 height 51
click at [634, 172] on button "Apply" at bounding box center [635, 169] width 16 height 8
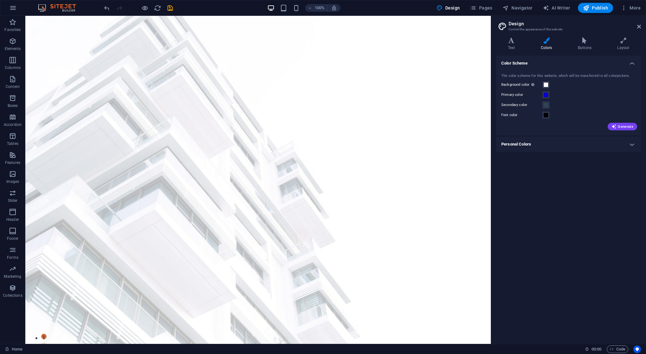
click at [519, 142] on h4 "Personal Colors" at bounding box center [568, 144] width 145 height 15
click at [519, 142] on h4 "Personal Colors" at bounding box center [568, 142] width 145 height 11
click at [626, 128] on span "Generate" at bounding box center [622, 126] width 22 height 5
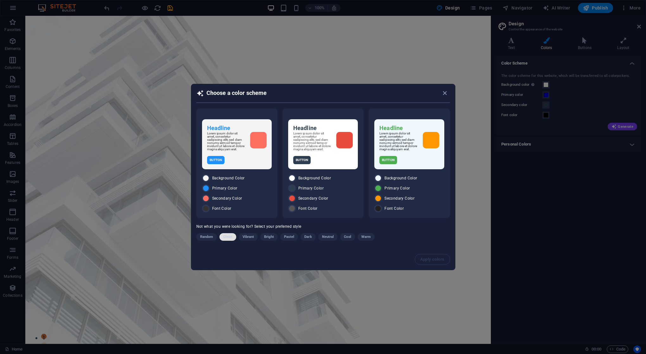
click at [228, 239] on span "Clean" at bounding box center [227, 237] width 9 height 8
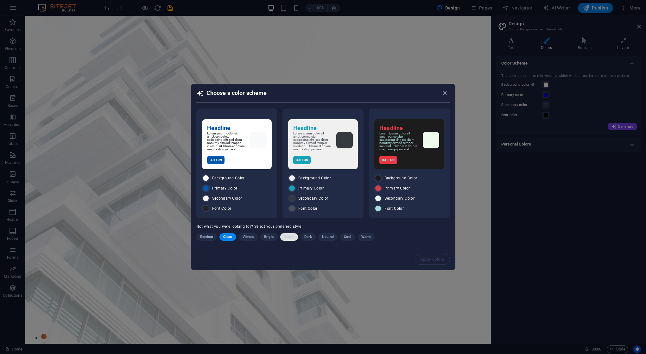
click at [289, 238] on span "Pastel" at bounding box center [289, 237] width 10 height 8
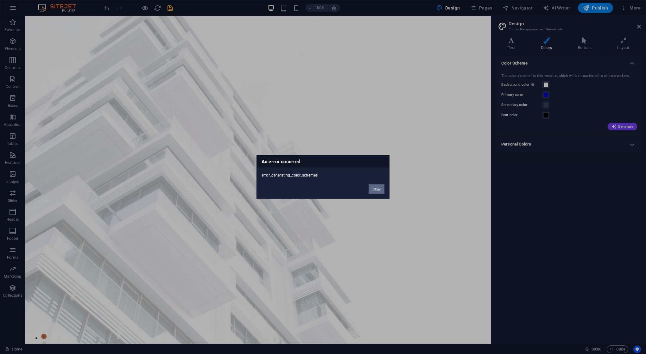
click at [376, 190] on button "Okay" at bounding box center [376, 188] width 16 height 9
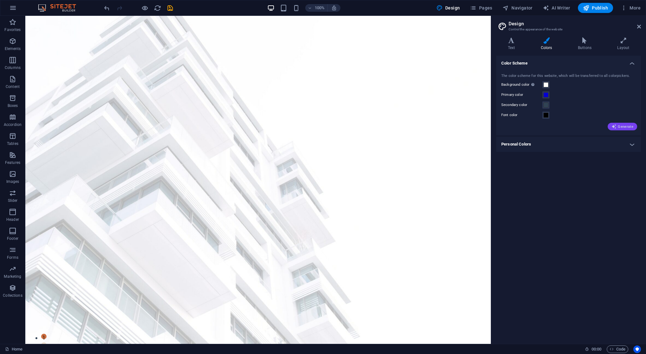
click at [616, 127] on icon "button" at bounding box center [613, 126] width 5 height 5
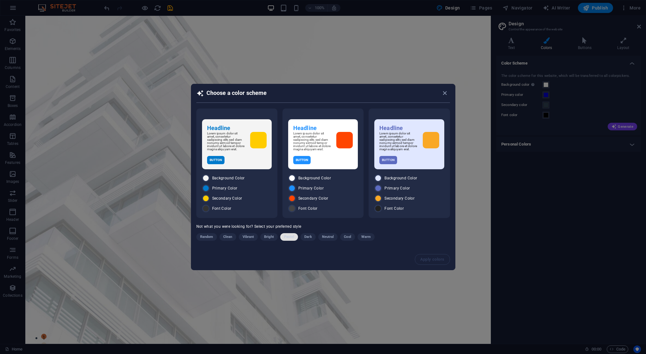
click at [288, 240] on span "Pastel" at bounding box center [289, 237] width 10 height 8
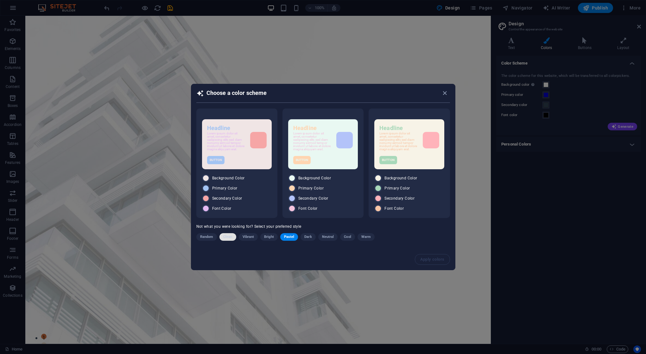
click at [230, 238] on span "Clean" at bounding box center [227, 237] width 9 height 8
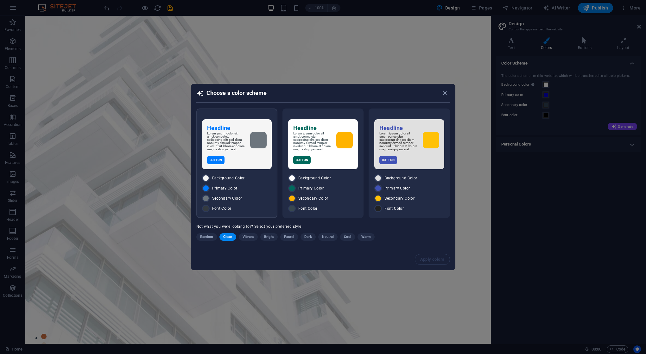
click at [241, 159] on div "Button" at bounding box center [236, 160] width 59 height 8
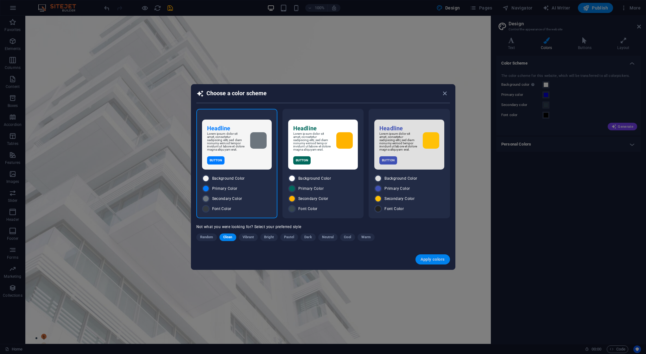
click at [430, 259] on span "Apply colors" at bounding box center [432, 259] width 24 height 5
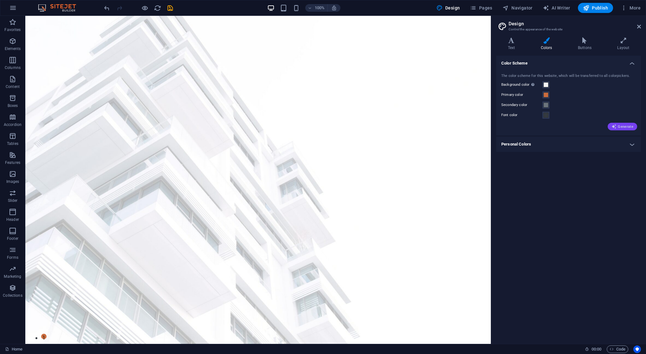
click at [627, 128] on span "Generate" at bounding box center [622, 126] width 22 height 5
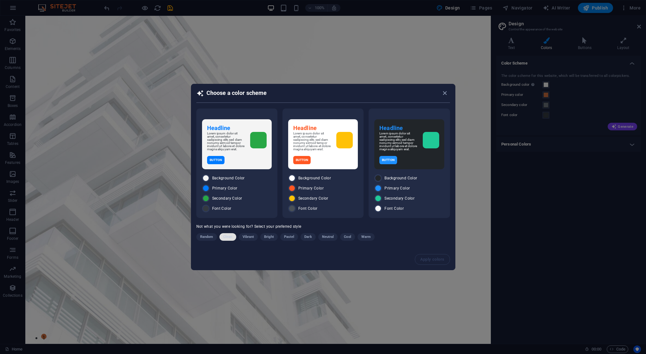
click at [227, 238] on span "Clean" at bounding box center [227, 237] width 9 height 8
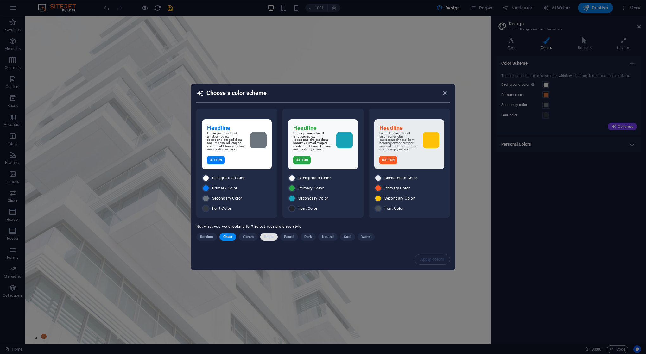
click at [270, 241] on span "Bright" at bounding box center [269, 237] width 10 height 8
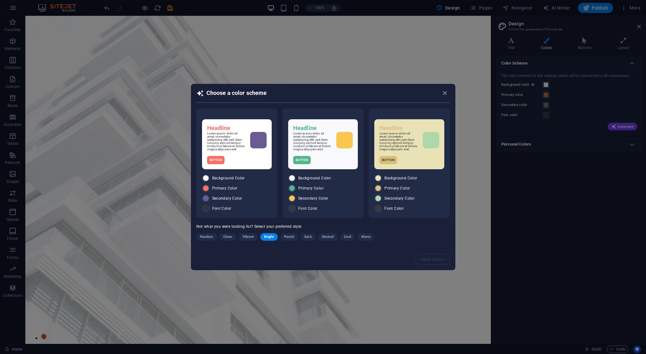
click at [289, 240] on span "Pastel" at bounding box center [289, 237] width 10 height 8
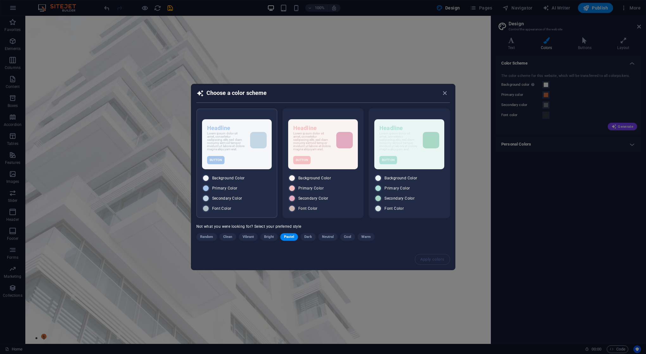
click at [237, 150] on p "Lorem ipsum dolor sit amet, consetetur sadipscing elitr, sed diam nonumy eirmod…" at bounding box center [226, 141] width 38 height 19
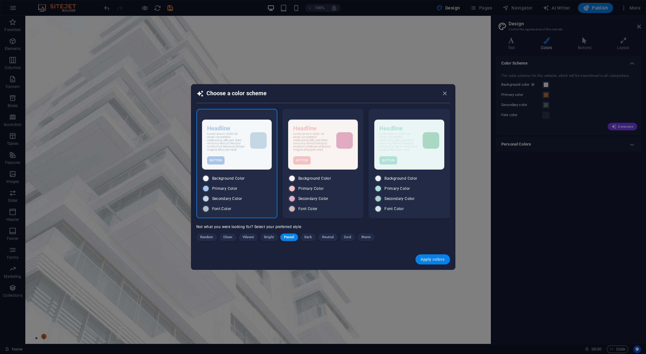
click at [435, 259] on span "Apply colors" at bounding box center [432, 259] width 24 height 5
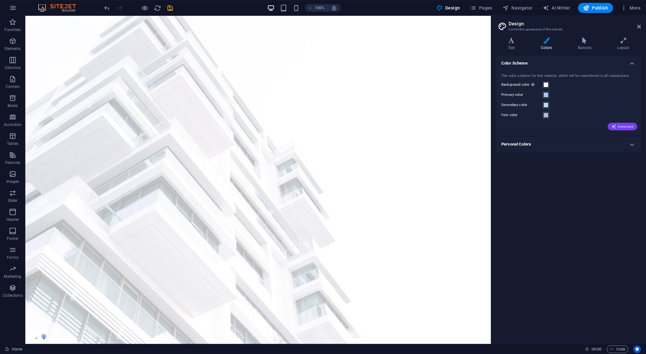
click at [626, 126] on span "Generate" at bounding box center [622, 126] width 22 height 5
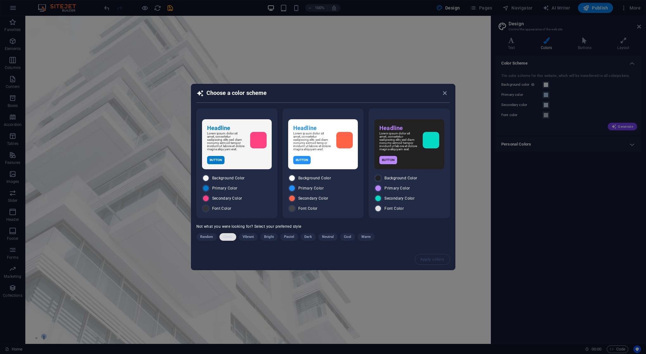
click at [227, 238] on span "Clean" at bounding box center [227, 237] width 9 height 8
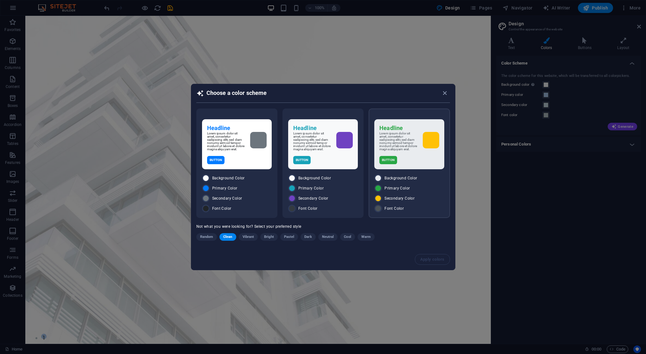
click at [402, 169] on div "Headline Lorem ipsum dolor sit amet, consetetur sadipscing elitr, sed diam nonu…" at bounding box center [409, 144] width 70 height 50
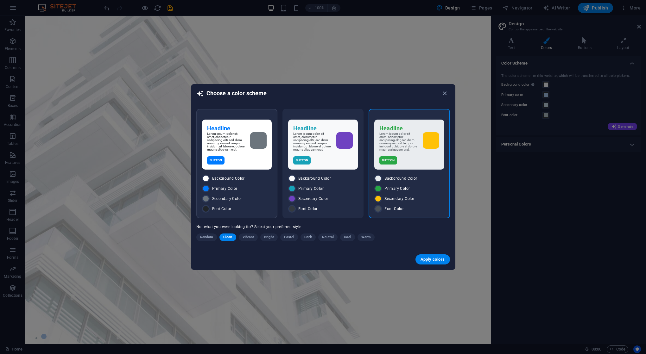
click at [222, 153] on div "Headline Lorem ipsum dolor sit amet, consetetur sadipscing elitr, sed diam nonu…" at bounding box center [237, 145] width 70 height 50
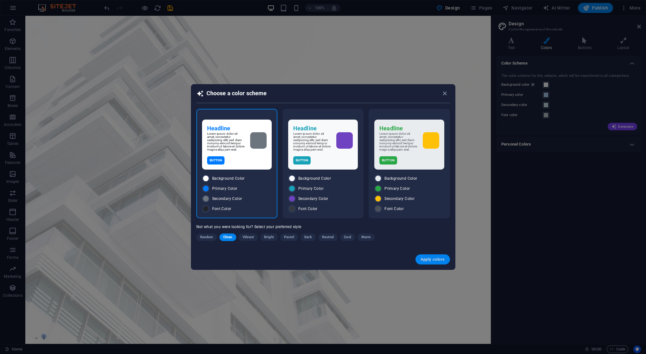
click at [439, 264] on button "Apply colors" at bounding box center [432, 259] width 34 height 10
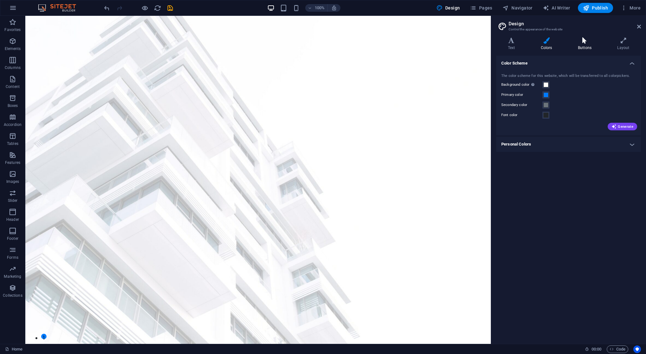
click at [585, 45] on h4 "Buttons" at bounding box center [585, 43] width 39 height 13
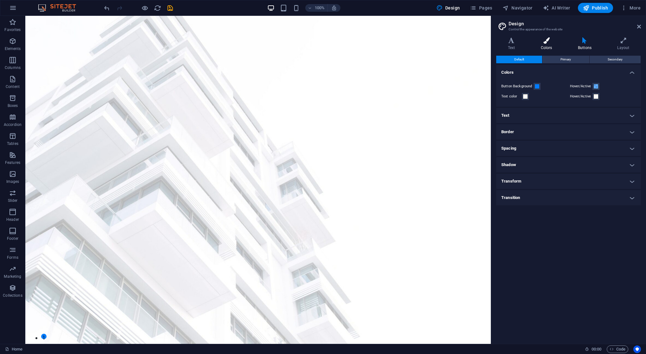
click at [547, 40] on icon at bounding box center [546, 40] width 34 height 6
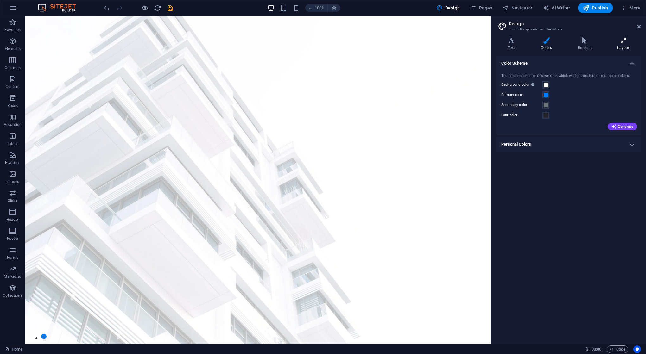
click at [629, 41] on icon at bounding box center [622, 40] width 35 height 6
click at [514, 46] on h4 "Text" at bounding box center [512, 43] width 33 height 13
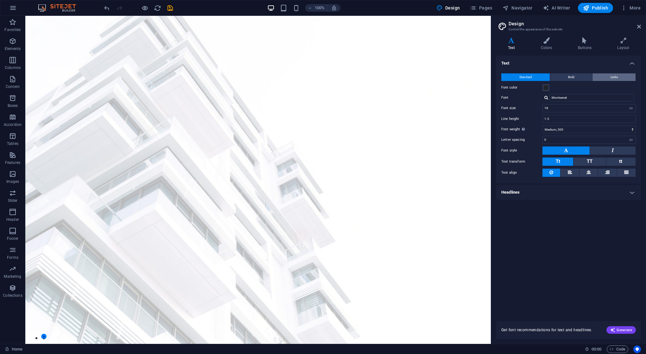
click at [605, 76] on button "Links" at bounding box center [613, 77] width 43 height 8
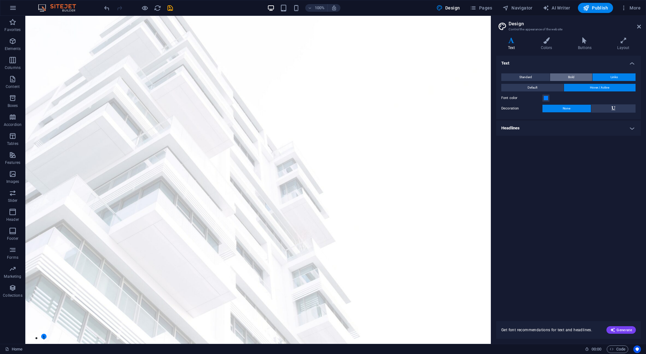
click at [585, 76] on button "Bold" at bounding box center [571, 77] width 42 height 8
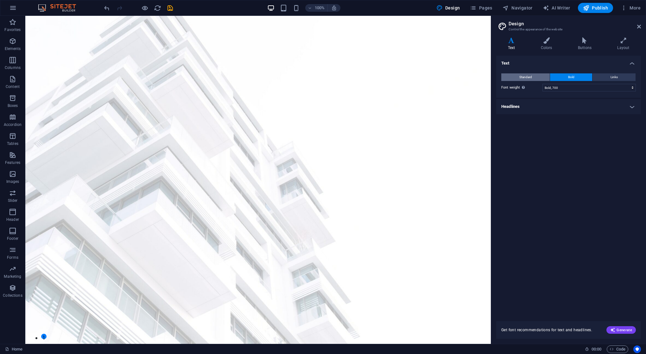
click at [541, 76] on button "Standard" at bounding box center [525, 77] width 48 height 8
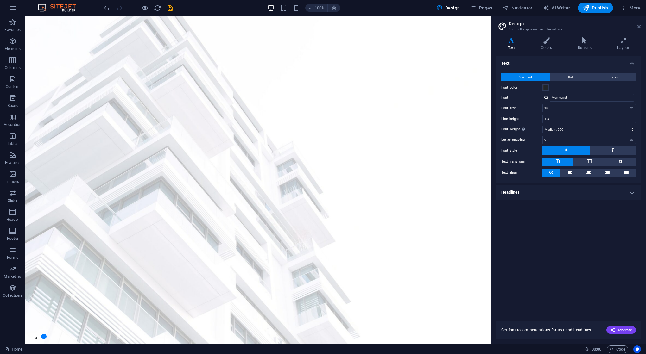
click at [638, 26] on icon at bounding box center [639, 26] width 4 height 5
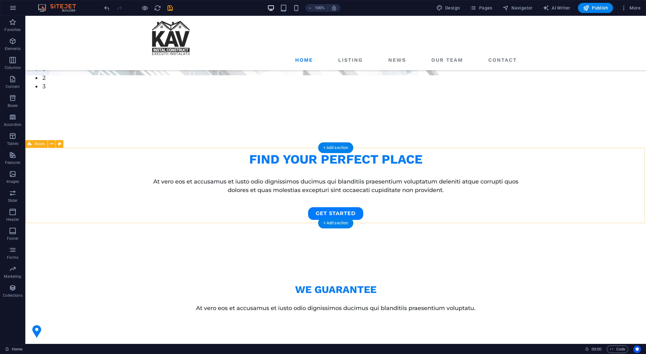
scroll to position [268, 0]
click at [170, 10] on icon "save" at bounding box center [169, 7] width 7 height 7
click at [170, 10] on div at bounding box center [138, 8] width 71 height 10
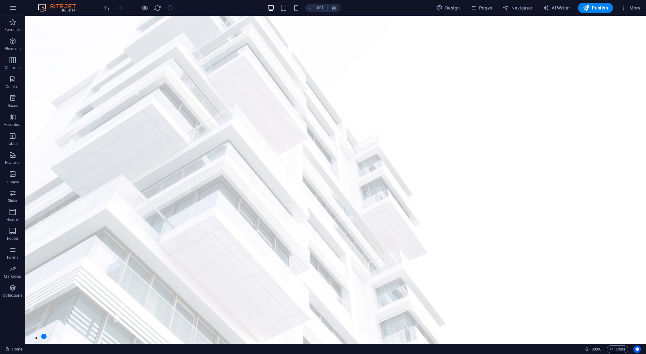
scroll to position [0, 0]
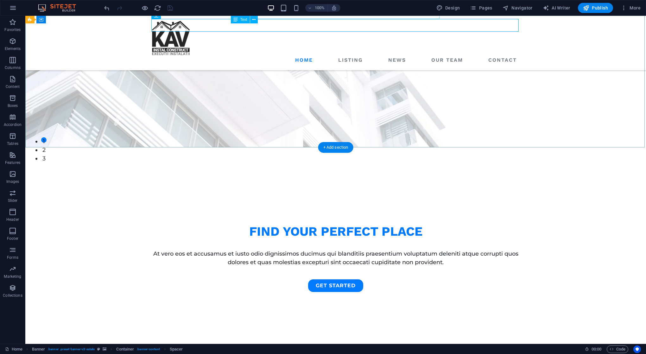
scroll to position [203, 0]
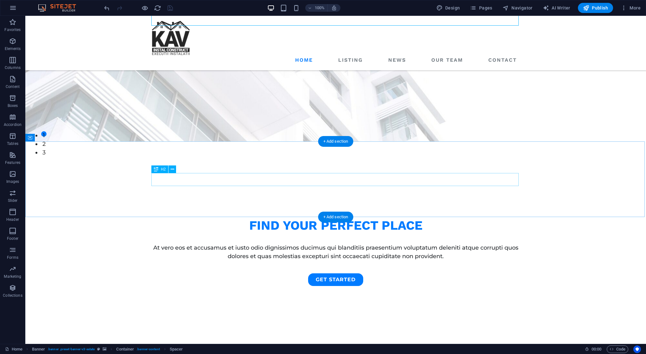
click at [361, 349] on div "we guarantee" at bounding box center [335, 355] width 367 height 13
